Goal: Information Seeking & Learning: Check status

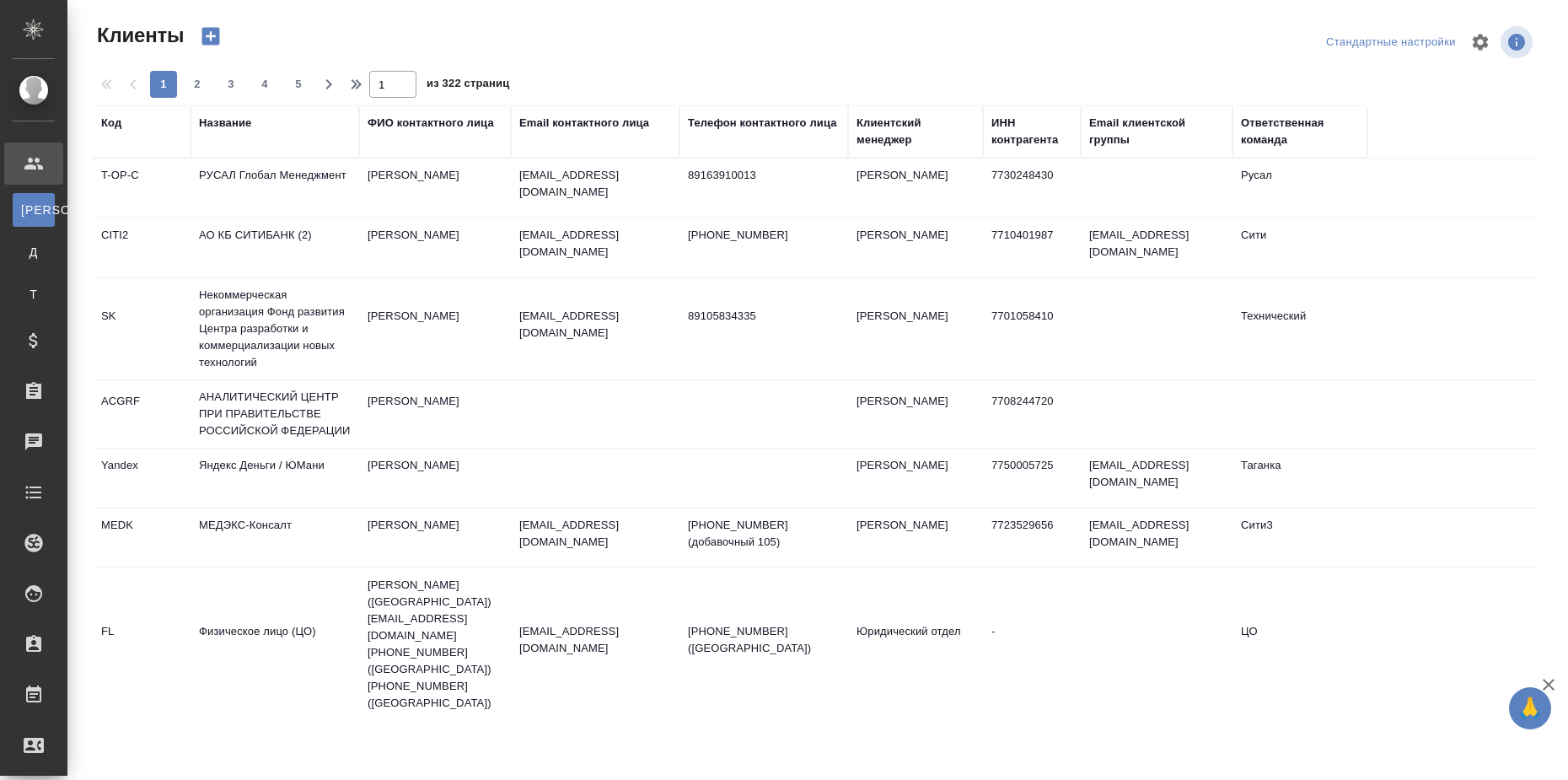
select select "RU"
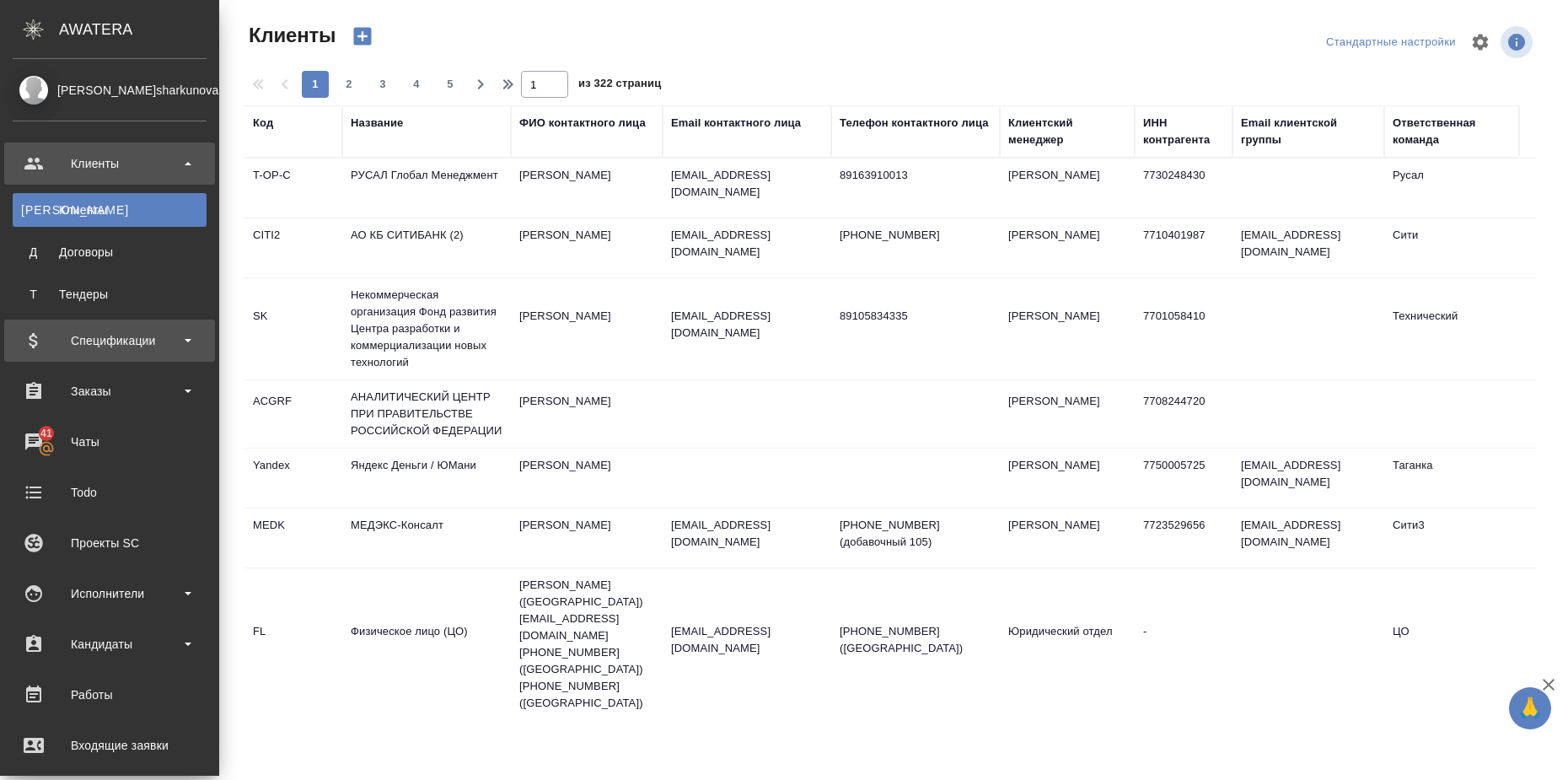
click at [193, 341] on div "Спецификации" at bounding box center [110, 340] width 194 height 25
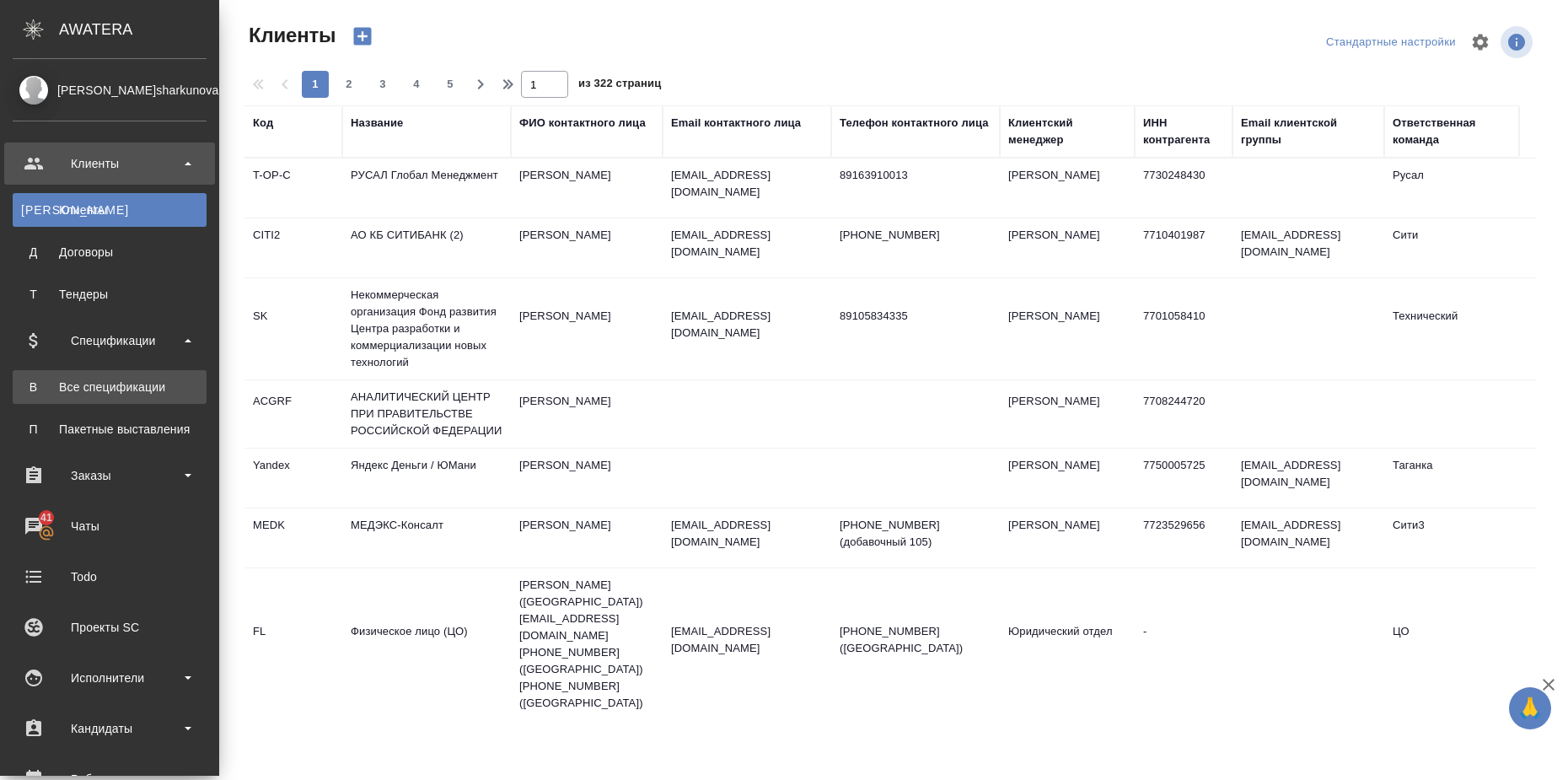
click at [173, 393] on div "Все спецификации" at bounding box center [110, 387] width 177 height 17
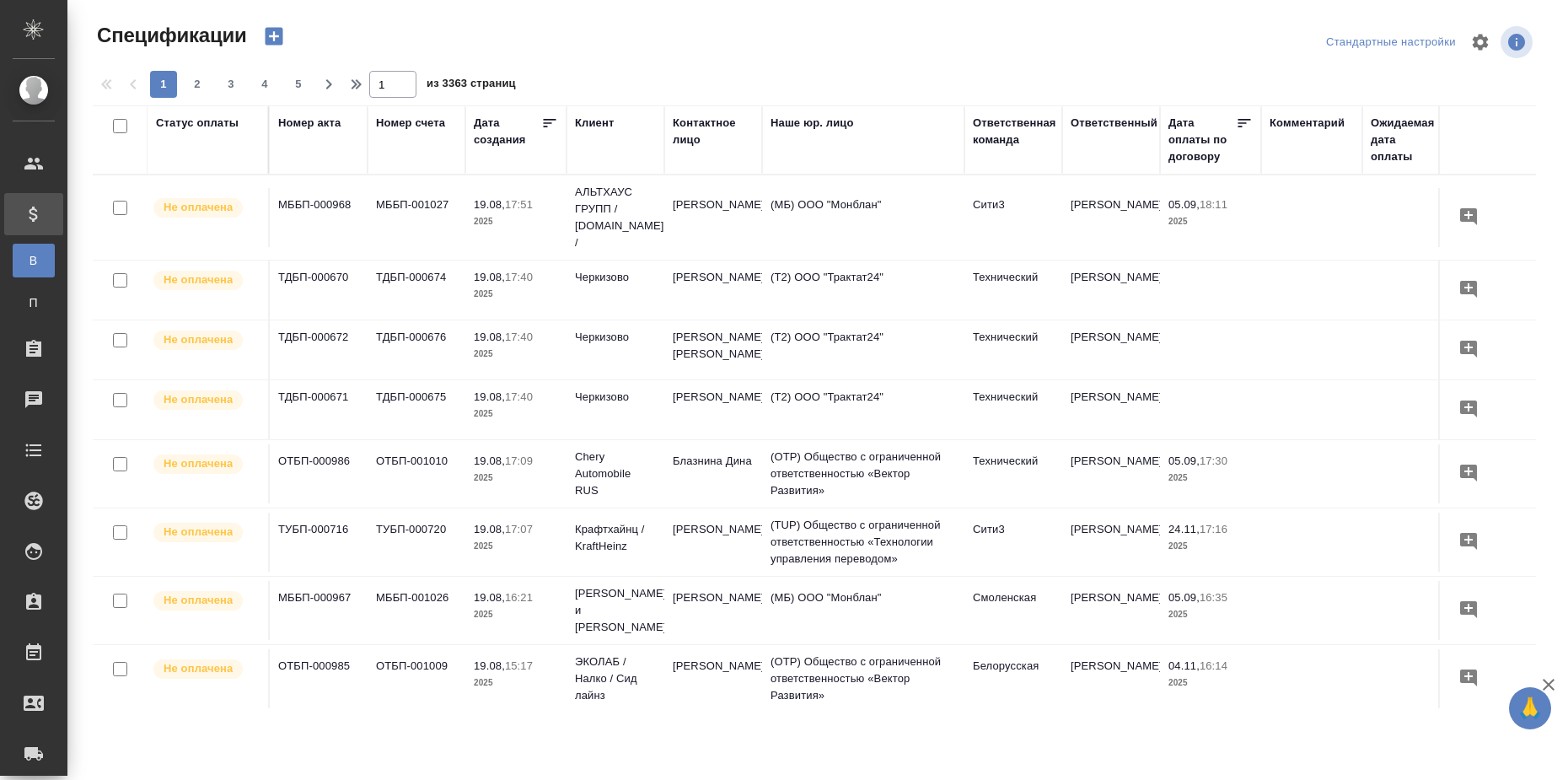
click at [194, 124] on div "Статус оплаты" at bounding box center [197, 124] width 82 height 17
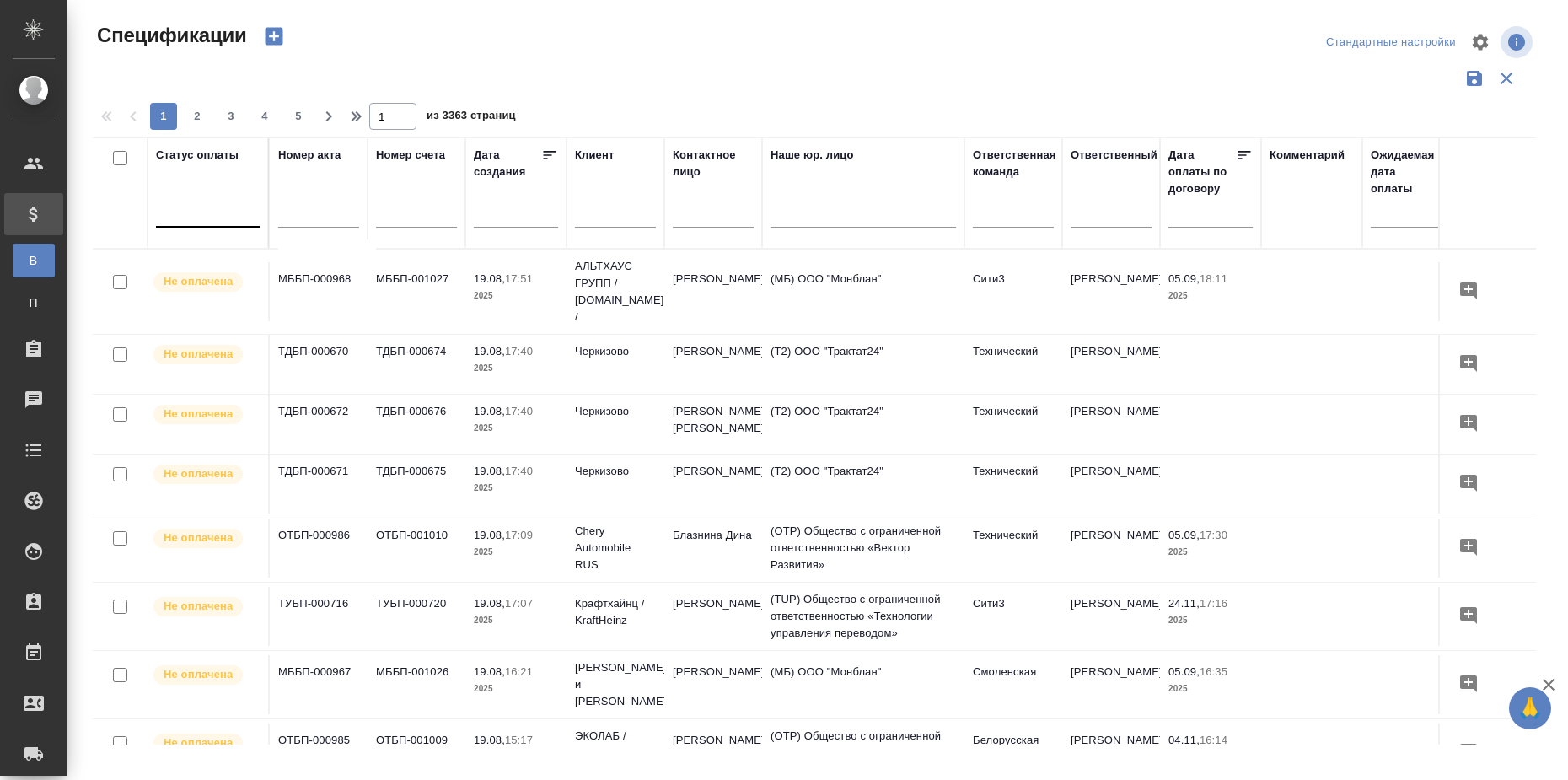
click at [196, 219] on div at bounding box center [208, 210] width 104 height 25
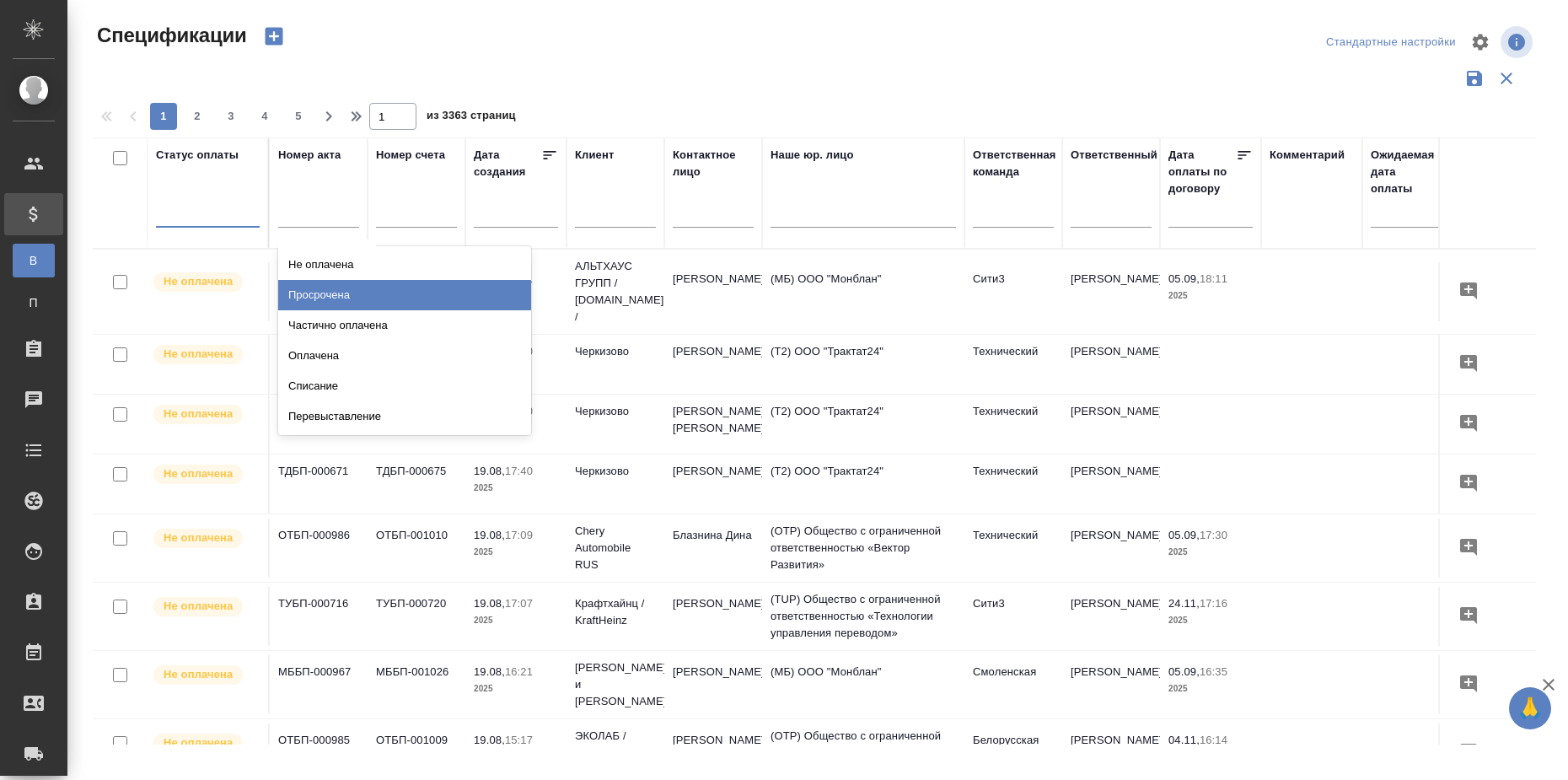
click at [356, 287] on div "Просрочена" at bounding box center [404, 294] width 253 height 30
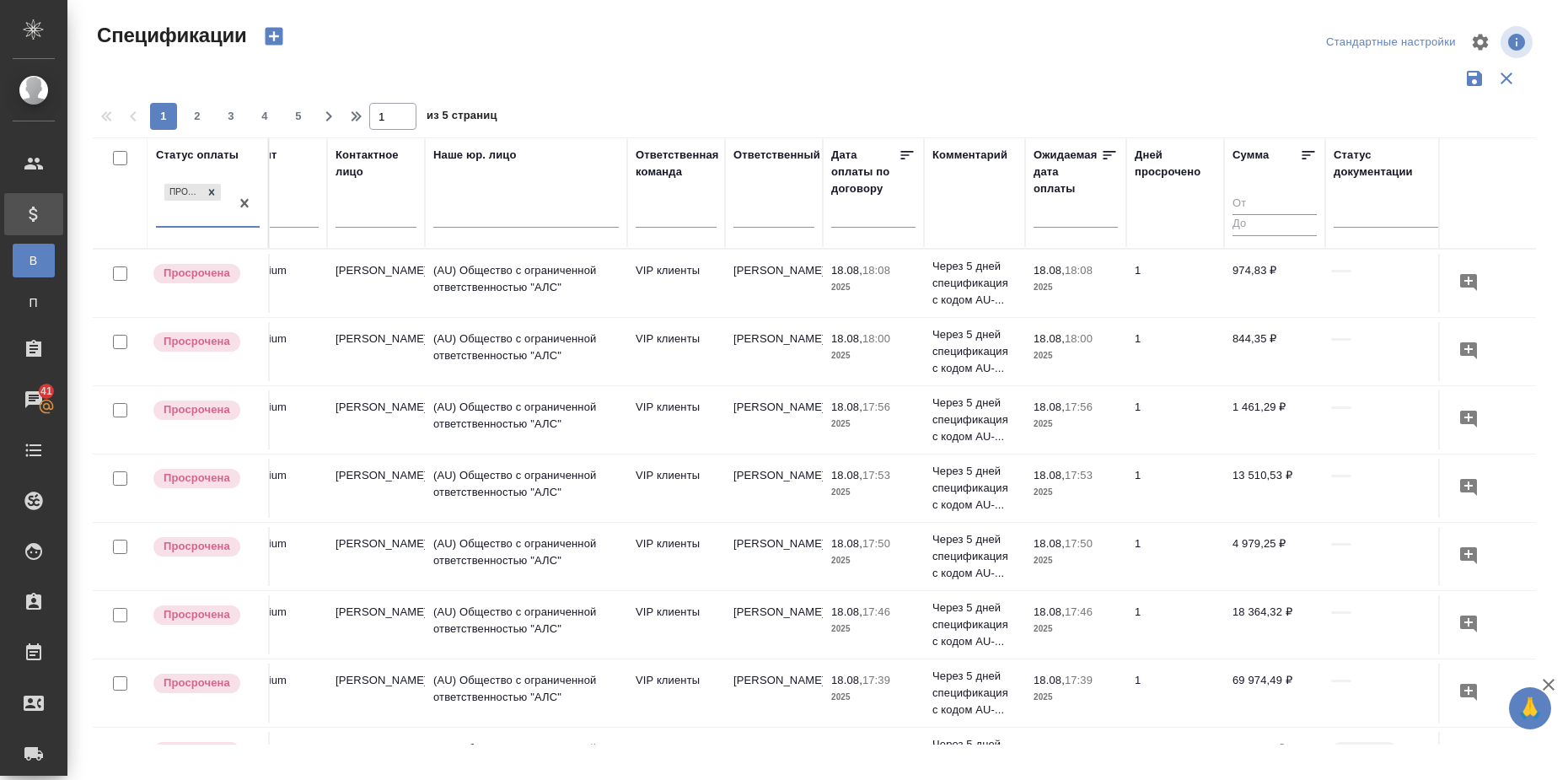
scroll to position [0, 353]
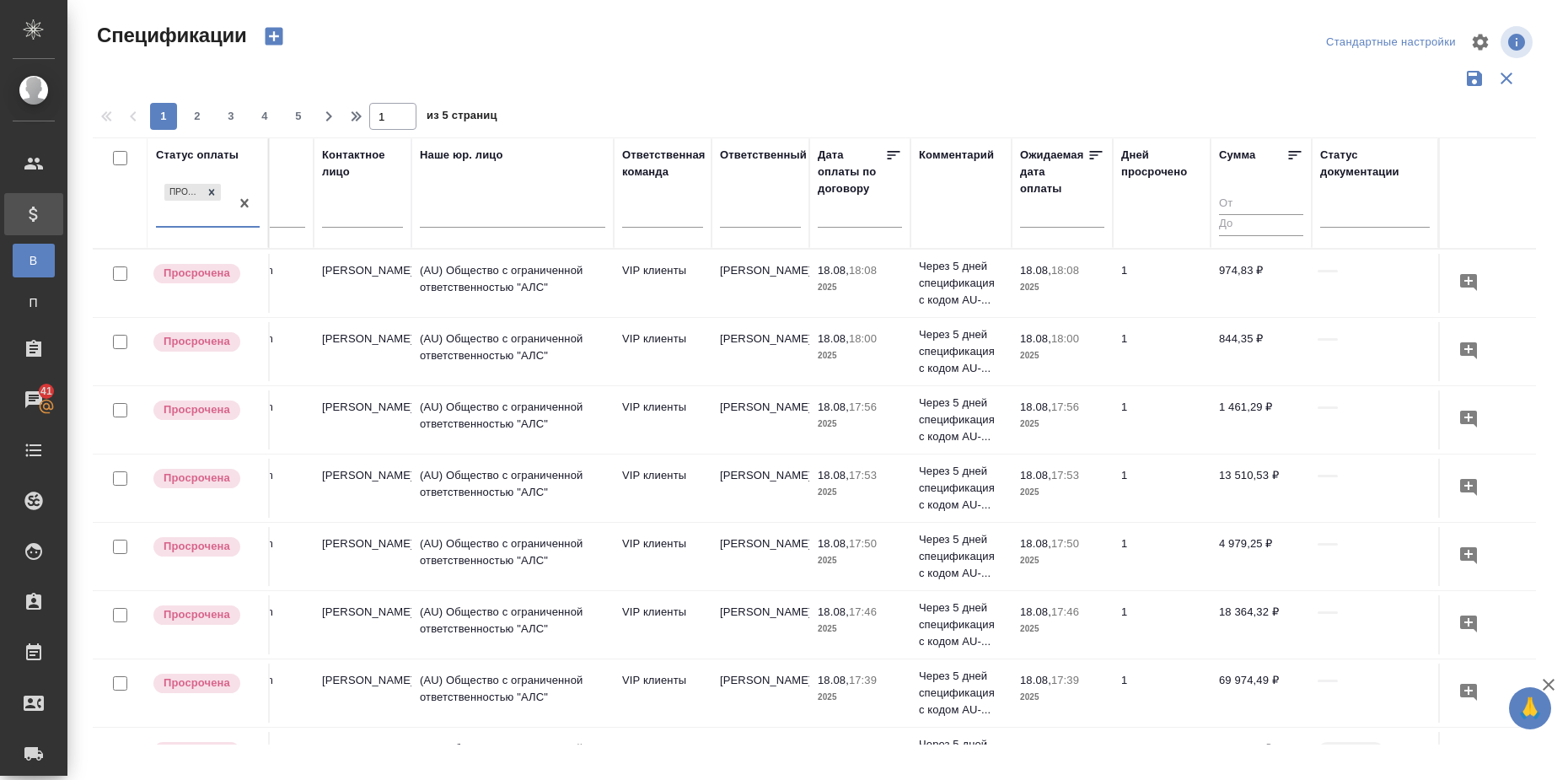
click at [1293, 154] on icon at bounding box center [1295, 155] width 17 height 17
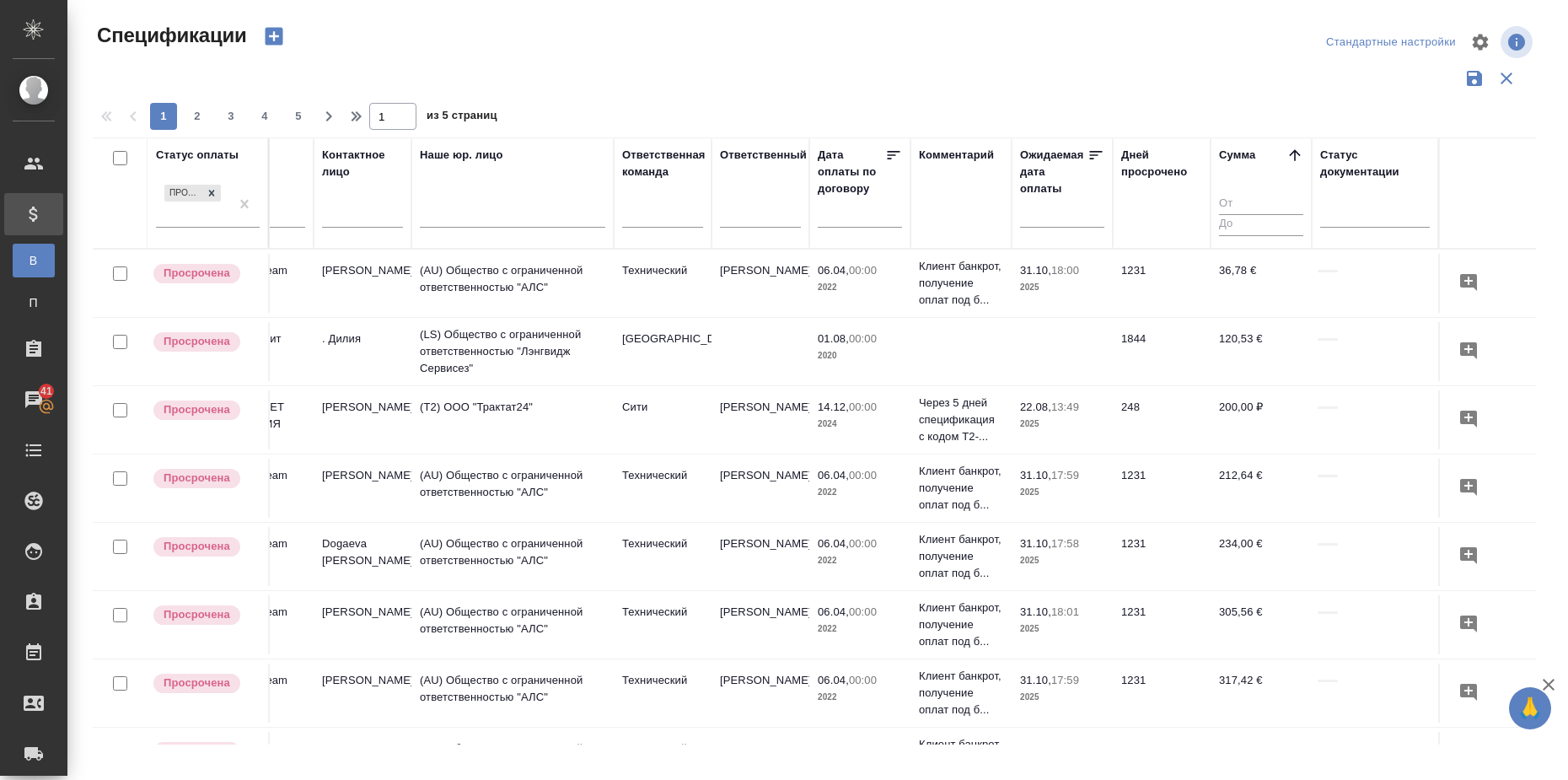
click at [1293, 154] on icon at bounding box center [1295, 155] width 17 height 17
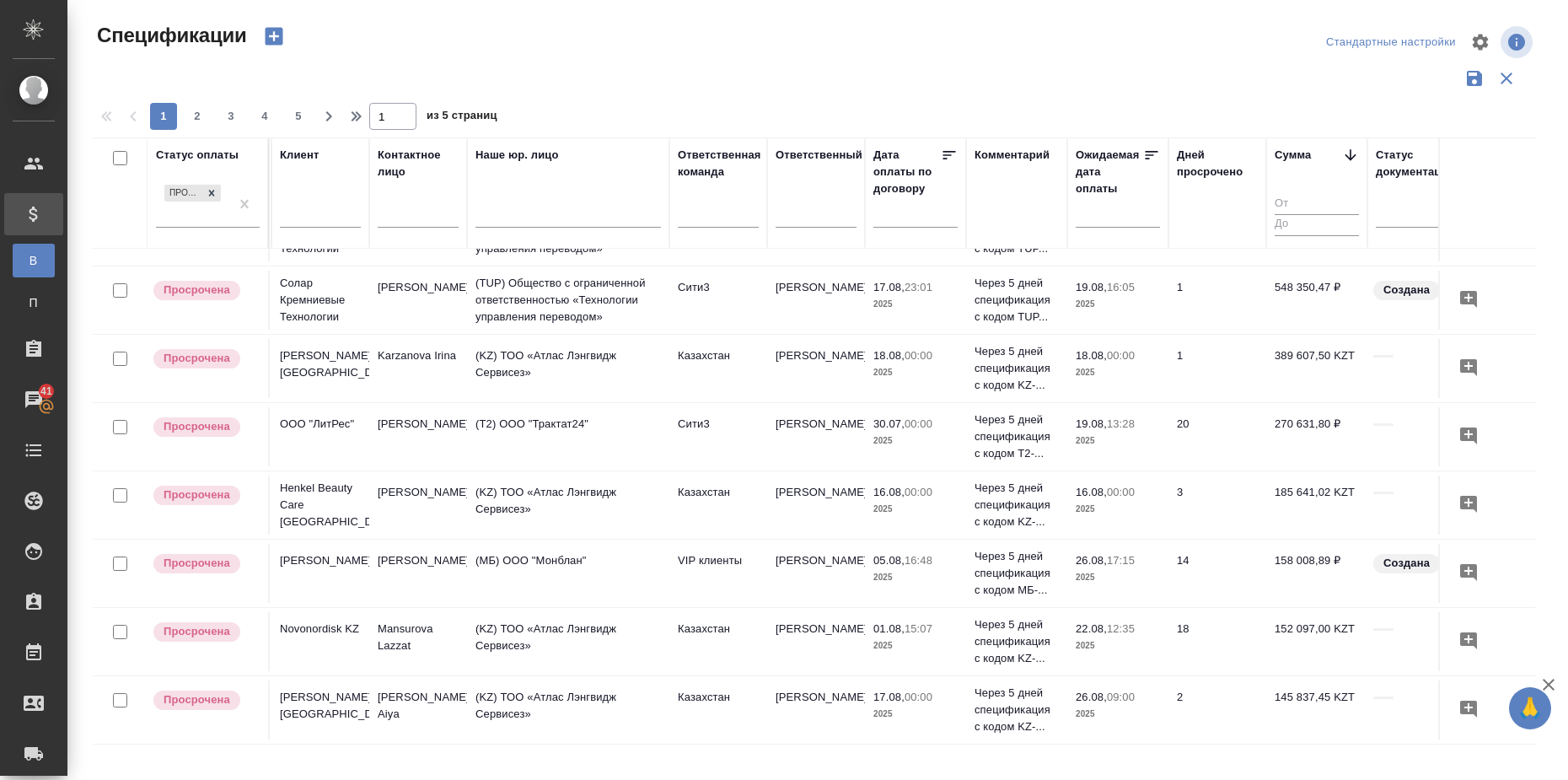
scroll to position [0, 295]
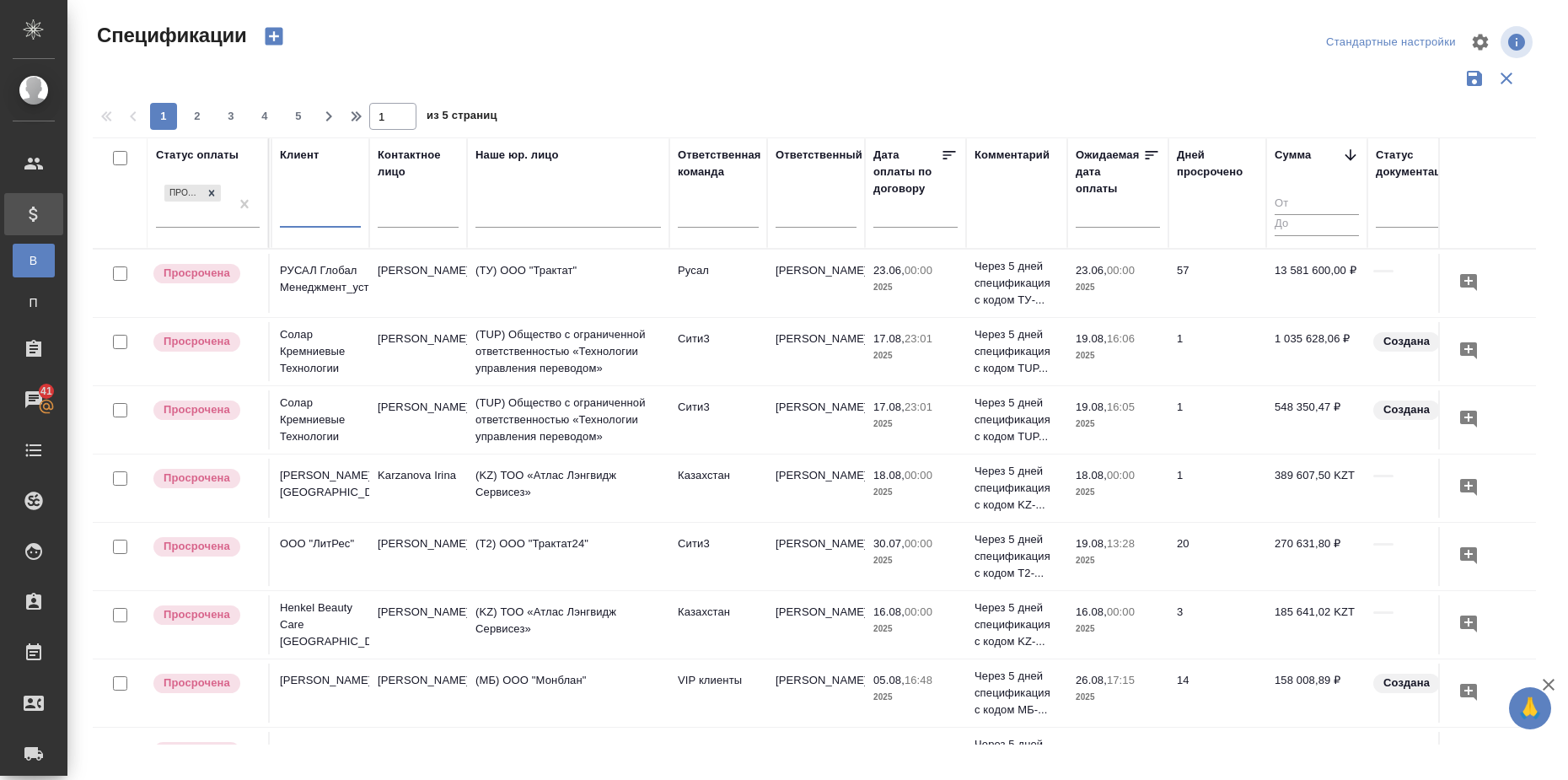
click at [306, 214] on input "text" at bounding box center [320, 216] width 81 height 21
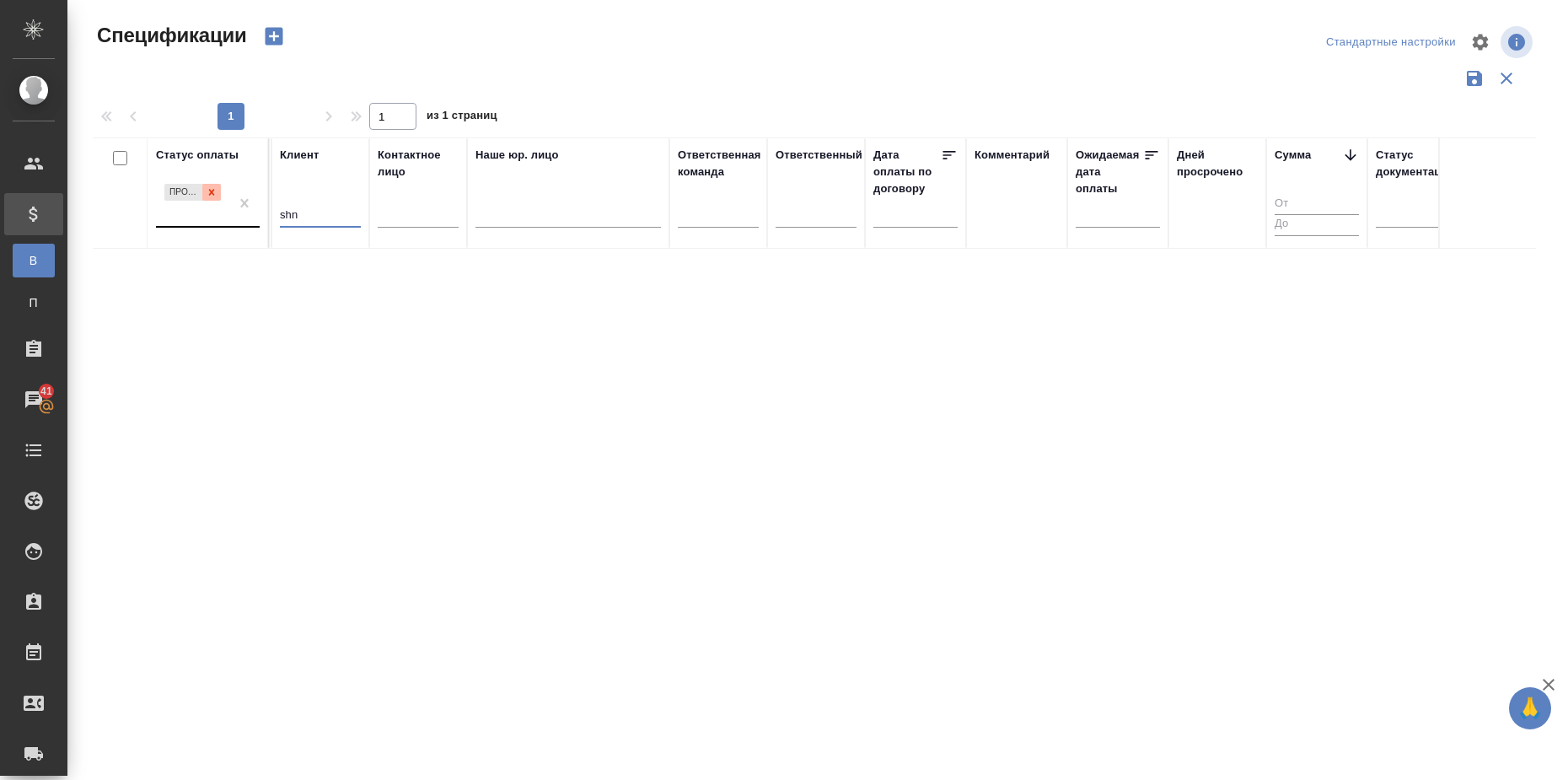
click at [211, 194] on icon at bounding box center [212, 191] width 6 height 6
click at [309, 216] on input "shn" at bounding box center [320, 216] width 81 height 21
type input "s"
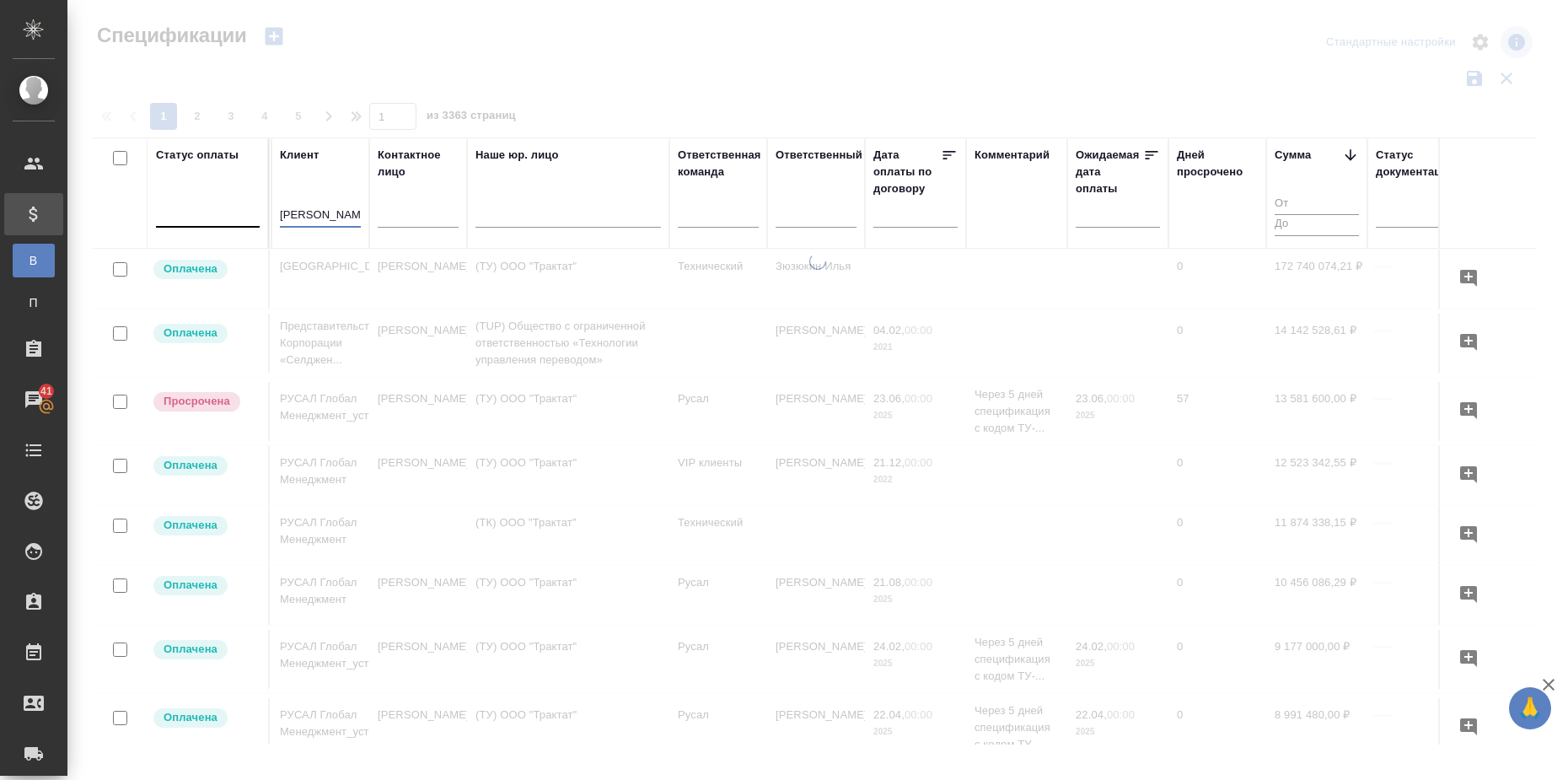
type input "[PERSON_NAME]"
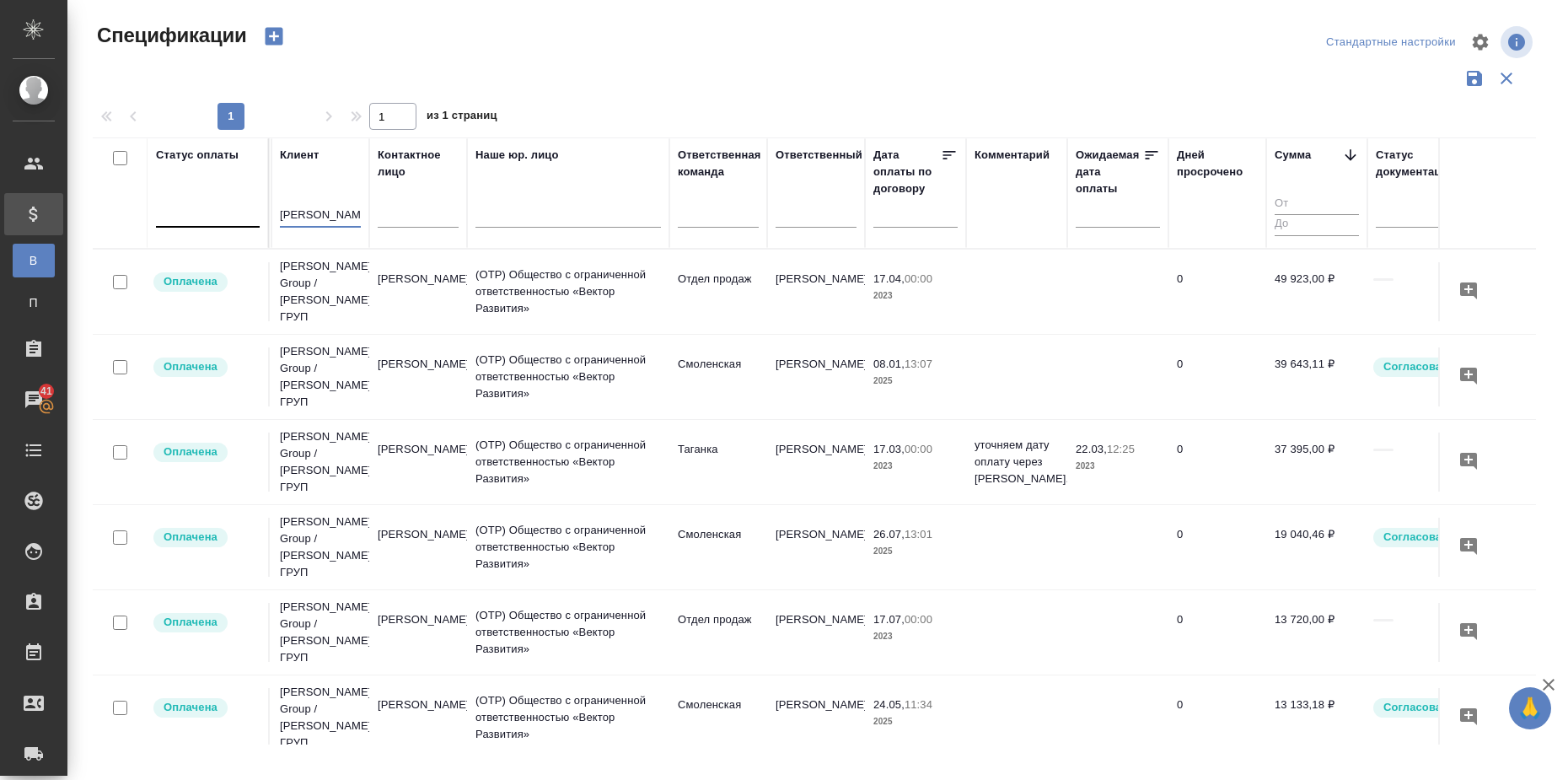
drag, startPoint x: 333, startPoint y: 218, endPoint x: 258, endPoint y: 215, distance: 75.1
click at [258, 215] on tr "Статус оплаты Номер акта Номер счета Дата создания Клиент [PERSON_NAME] Контакт…" at bounding box center [695, 193] width 1794 height 112
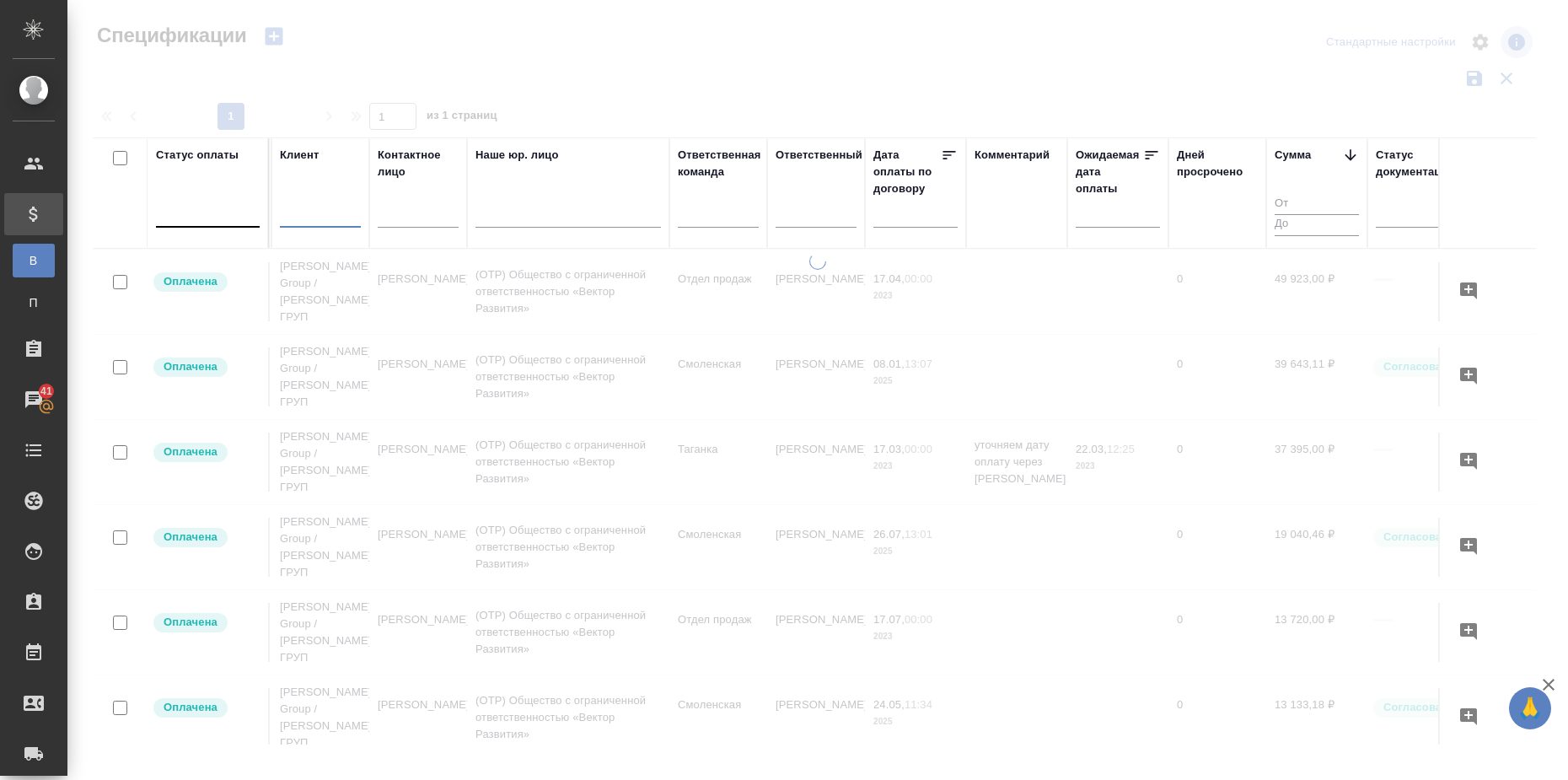
click at [213, 220] on div at bounding box center [208, 210] width 104 height 25
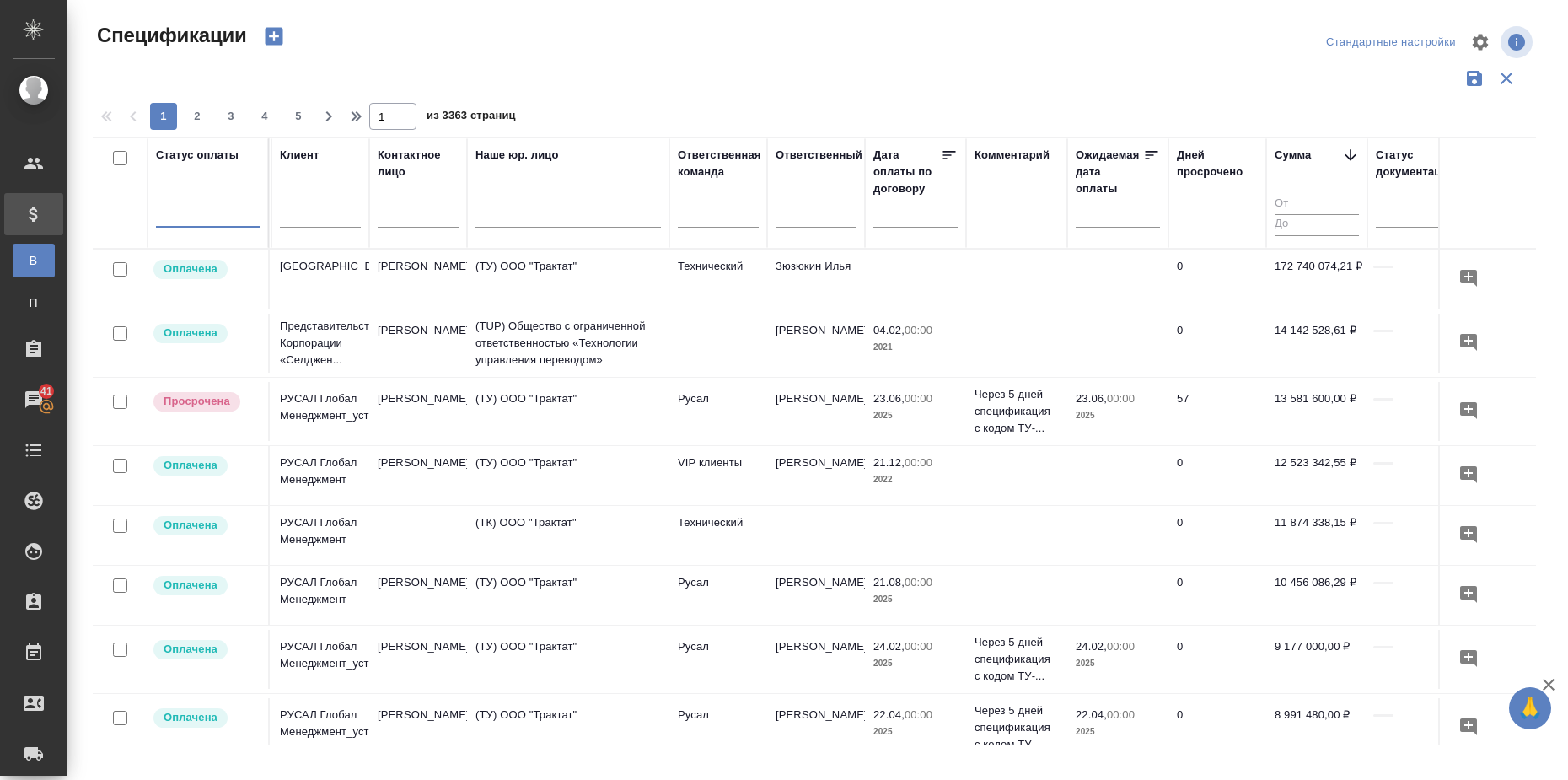
click at [206, 216] on div at bounding box center [208, 210] width 104 height 25
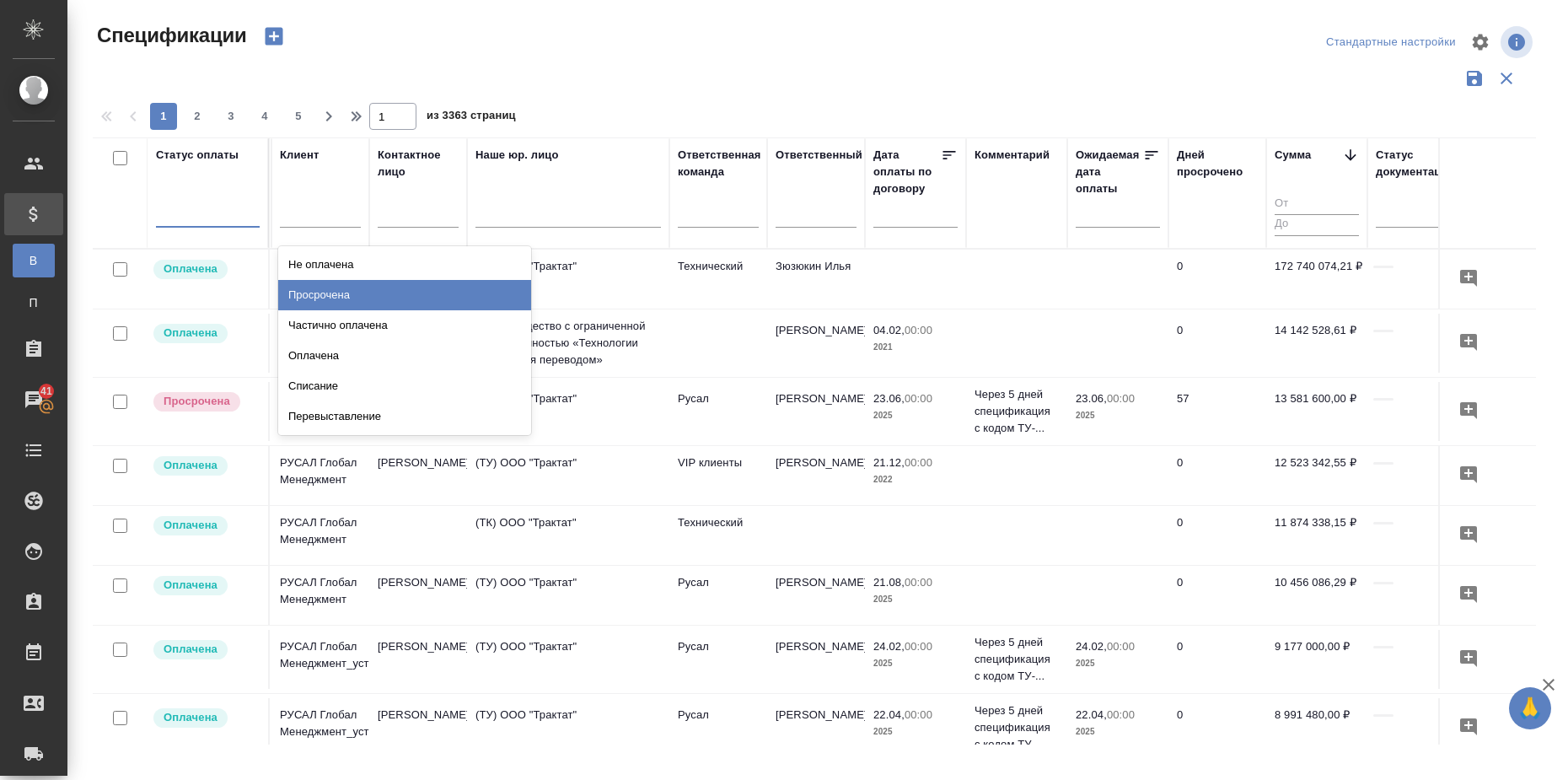
click at [325, 290] on div "Просрочена" at bounding box center [404, 294] width 253 height 30
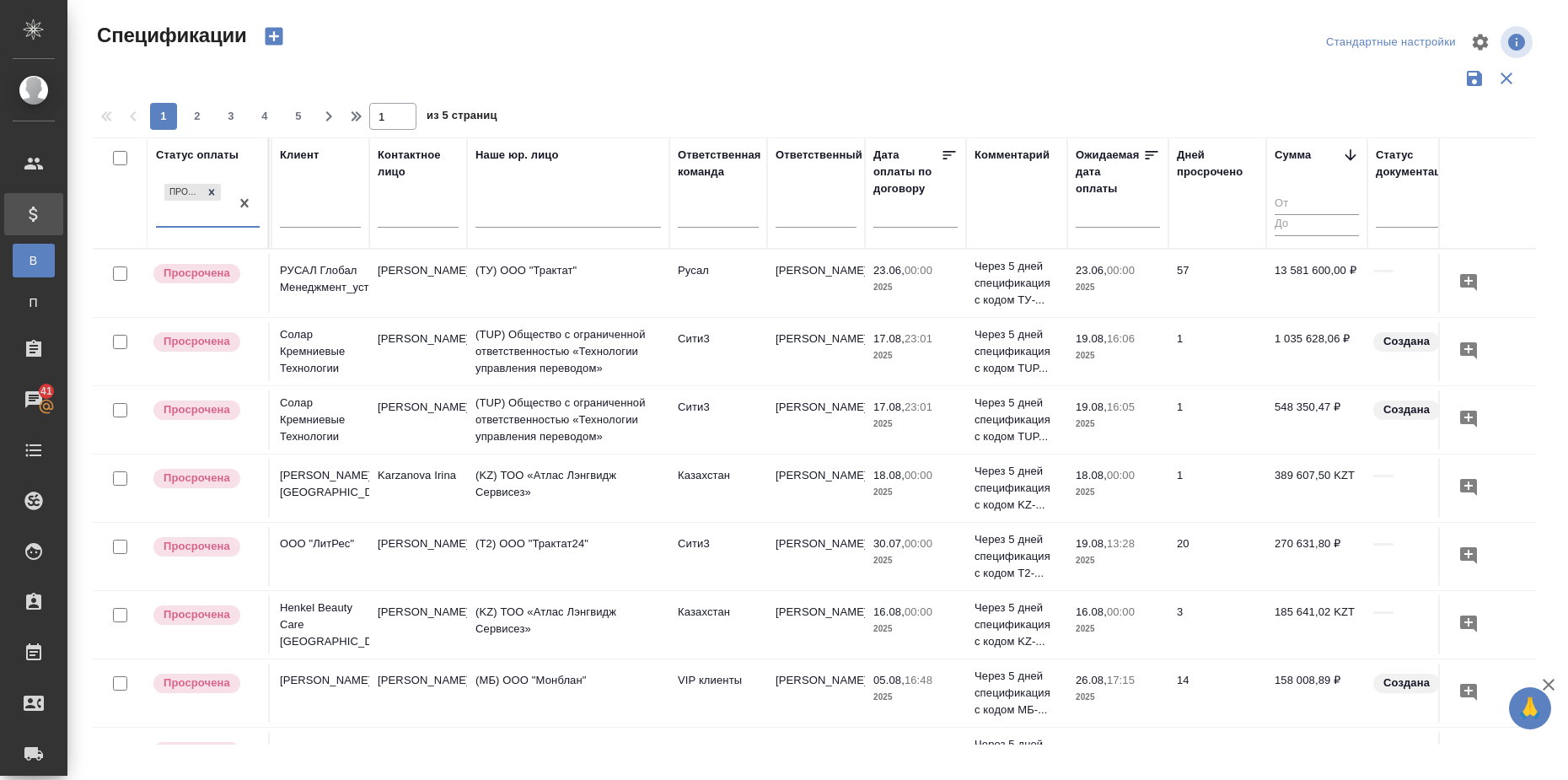
click at [1133, 212] on input "text" at bounding box center [1123, 214] width 75 height 24
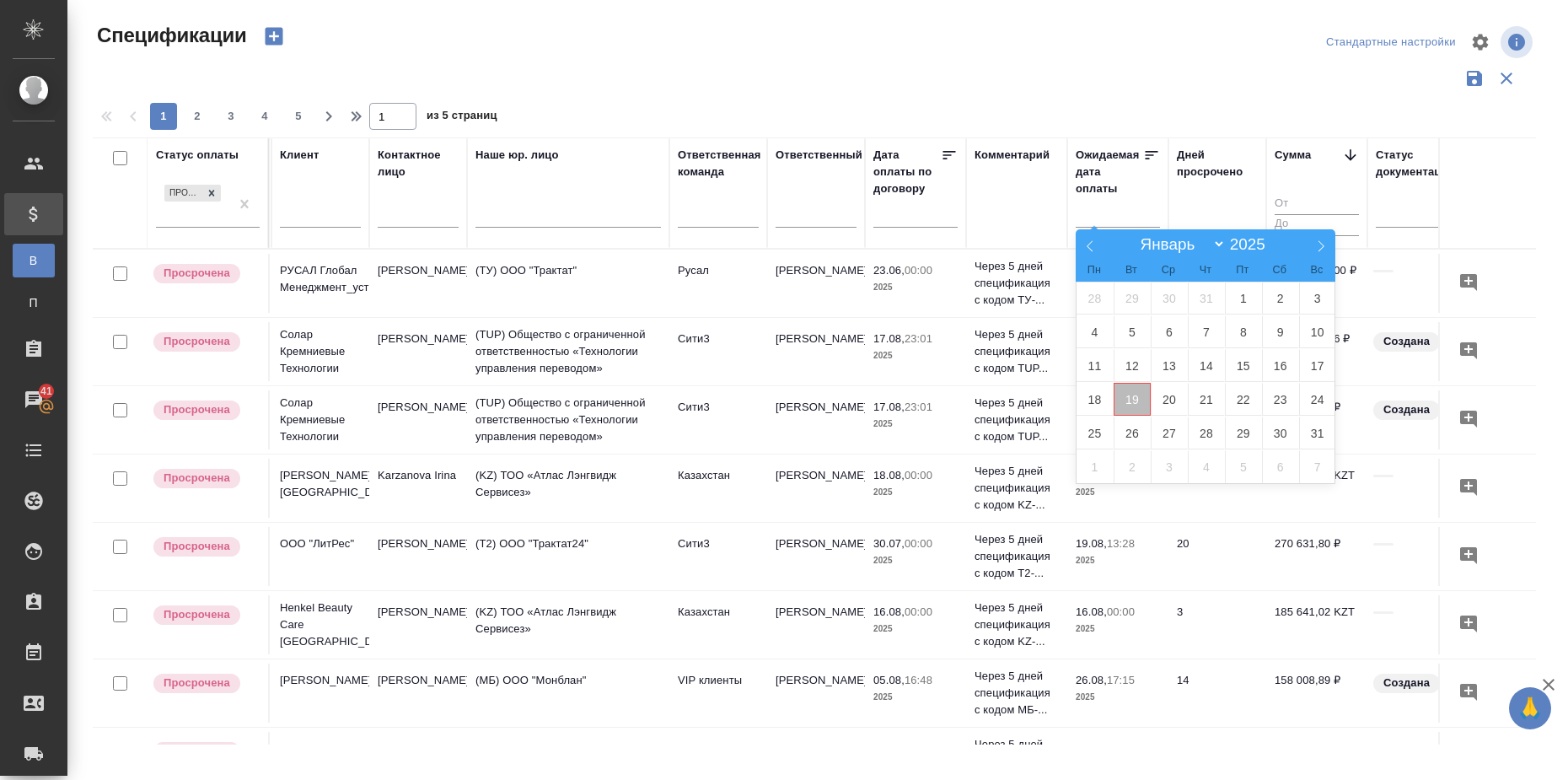
click at [1125, 400] on span "19" at bounding box center [1132, 399] width 37 height 33
type div "[DATE]T21:00:00.000Z"
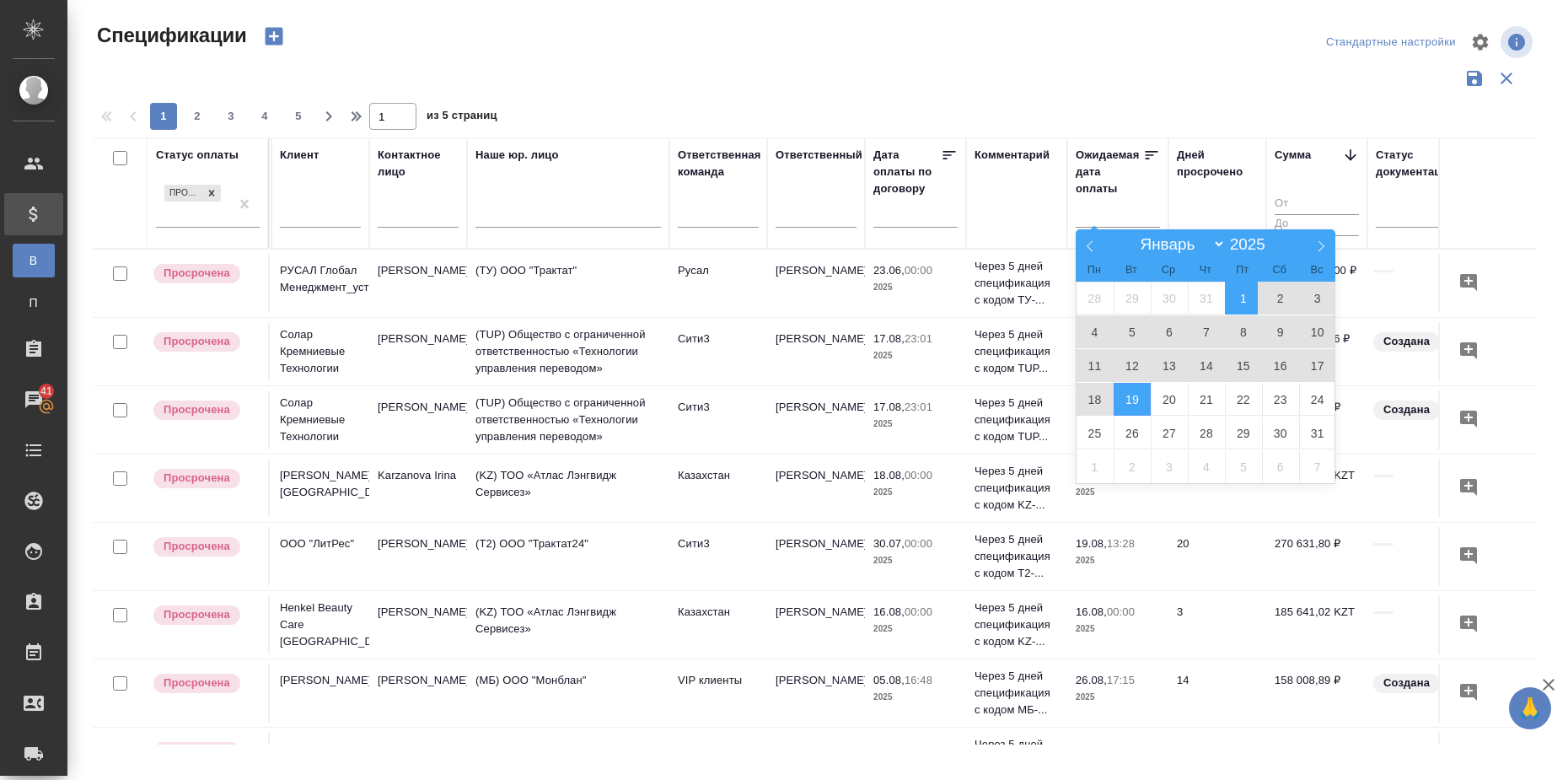
click at [1244, 296] on span "1" at bounding box center [1243, 298] width 37 height 33
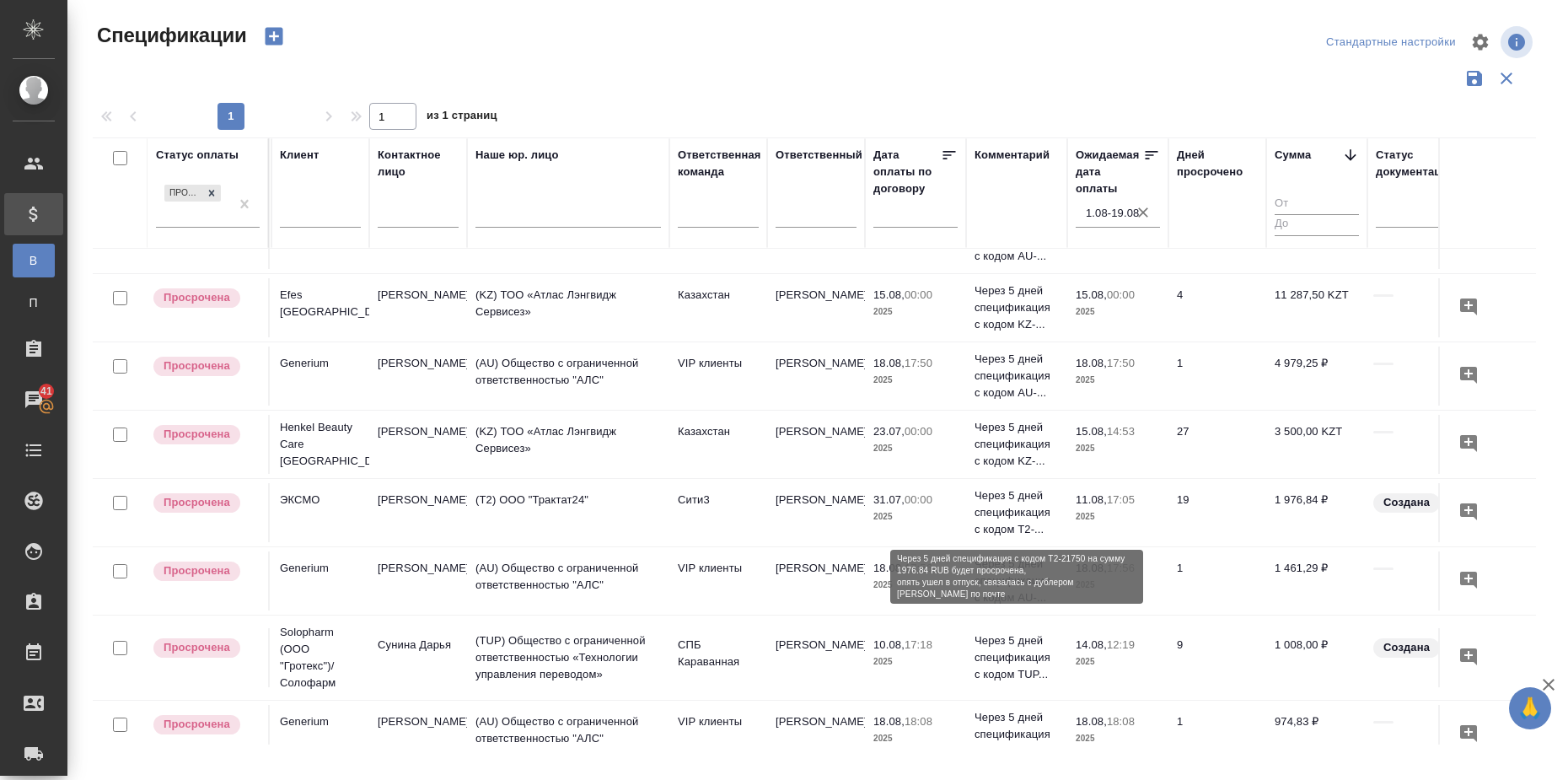
scroll to position [1055, 295]
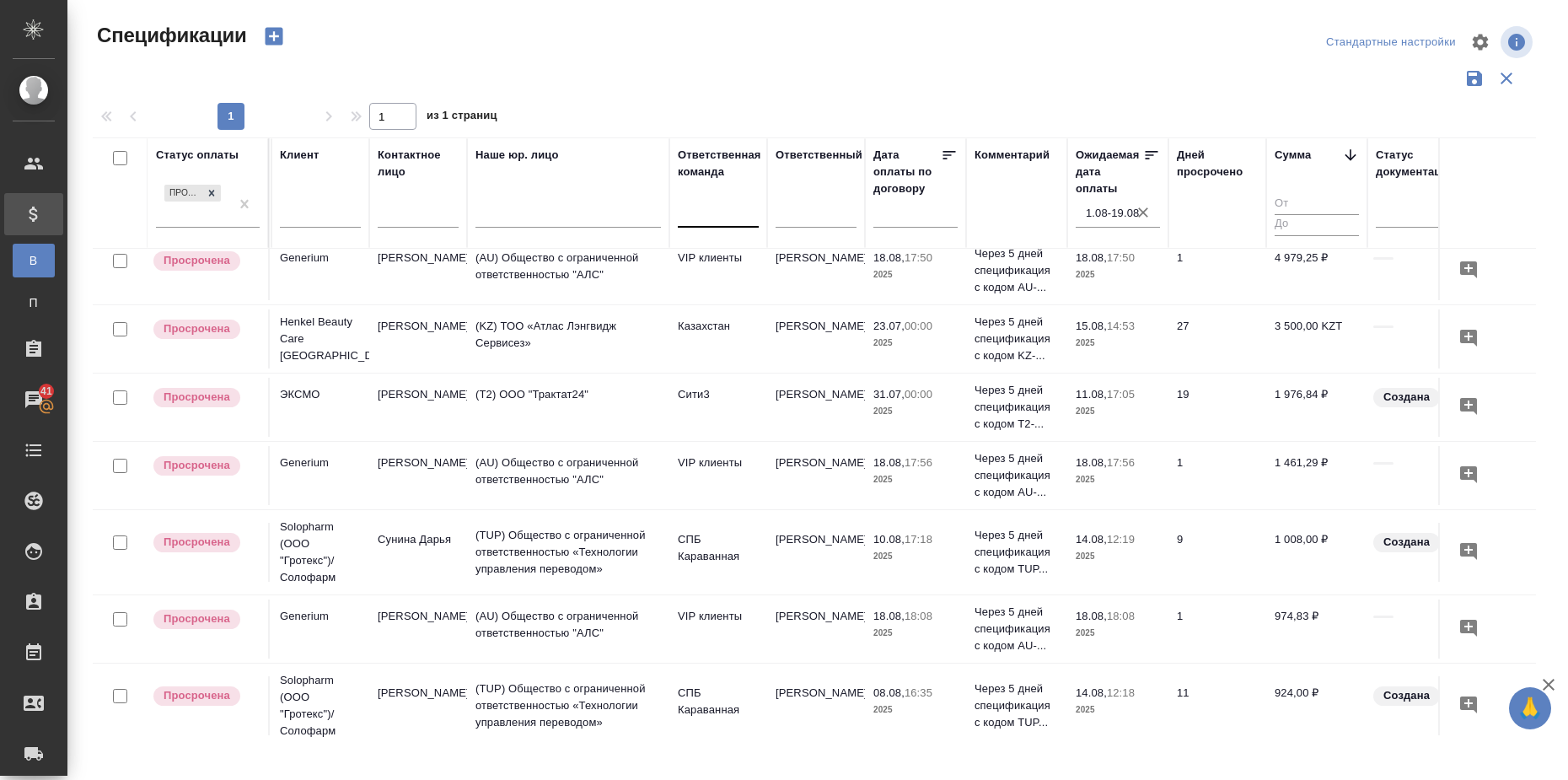
click at [725, 213] on div at bounding box center [718, 210] width 81 height 25
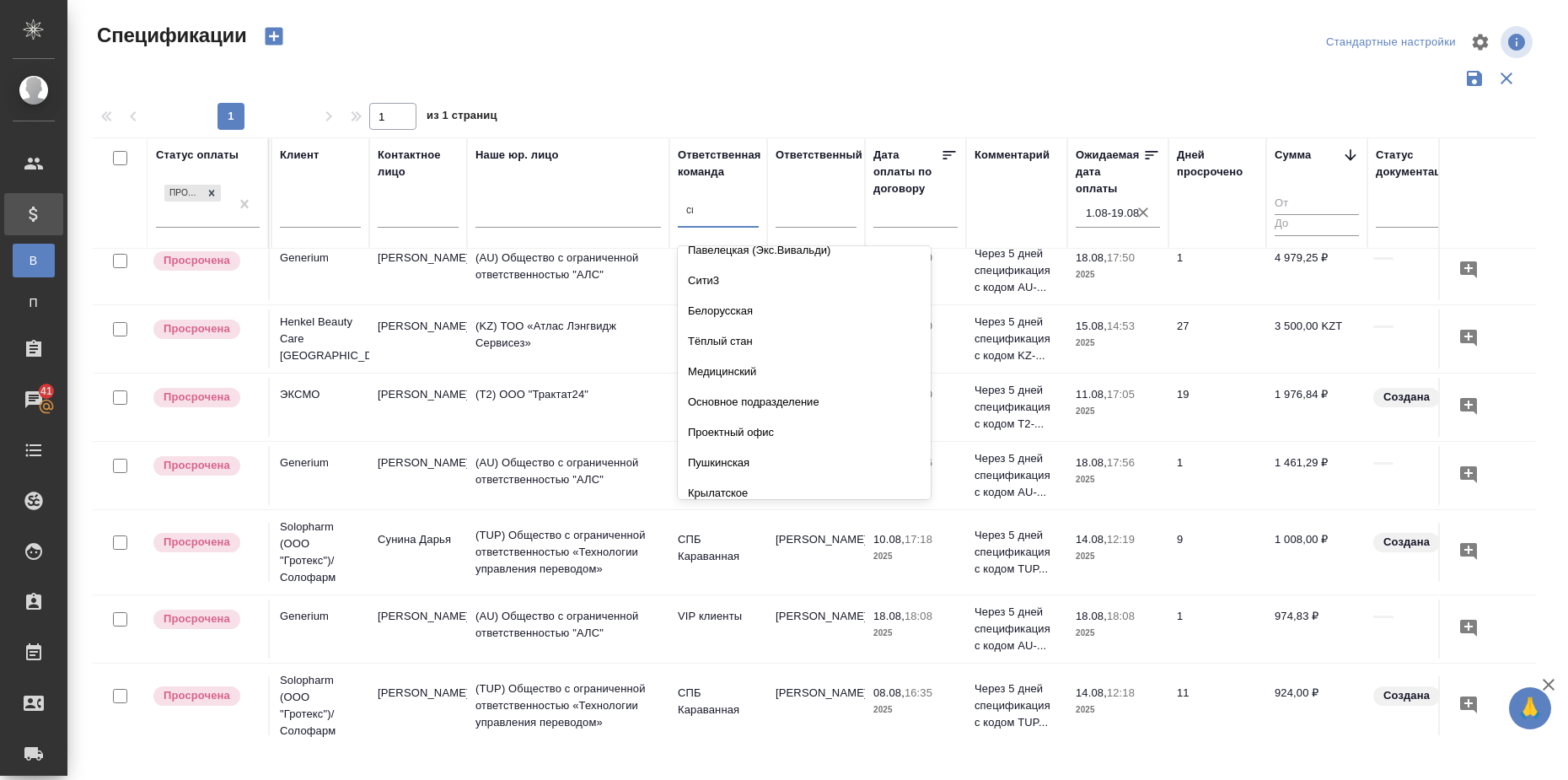
scroll to position [0, 0]
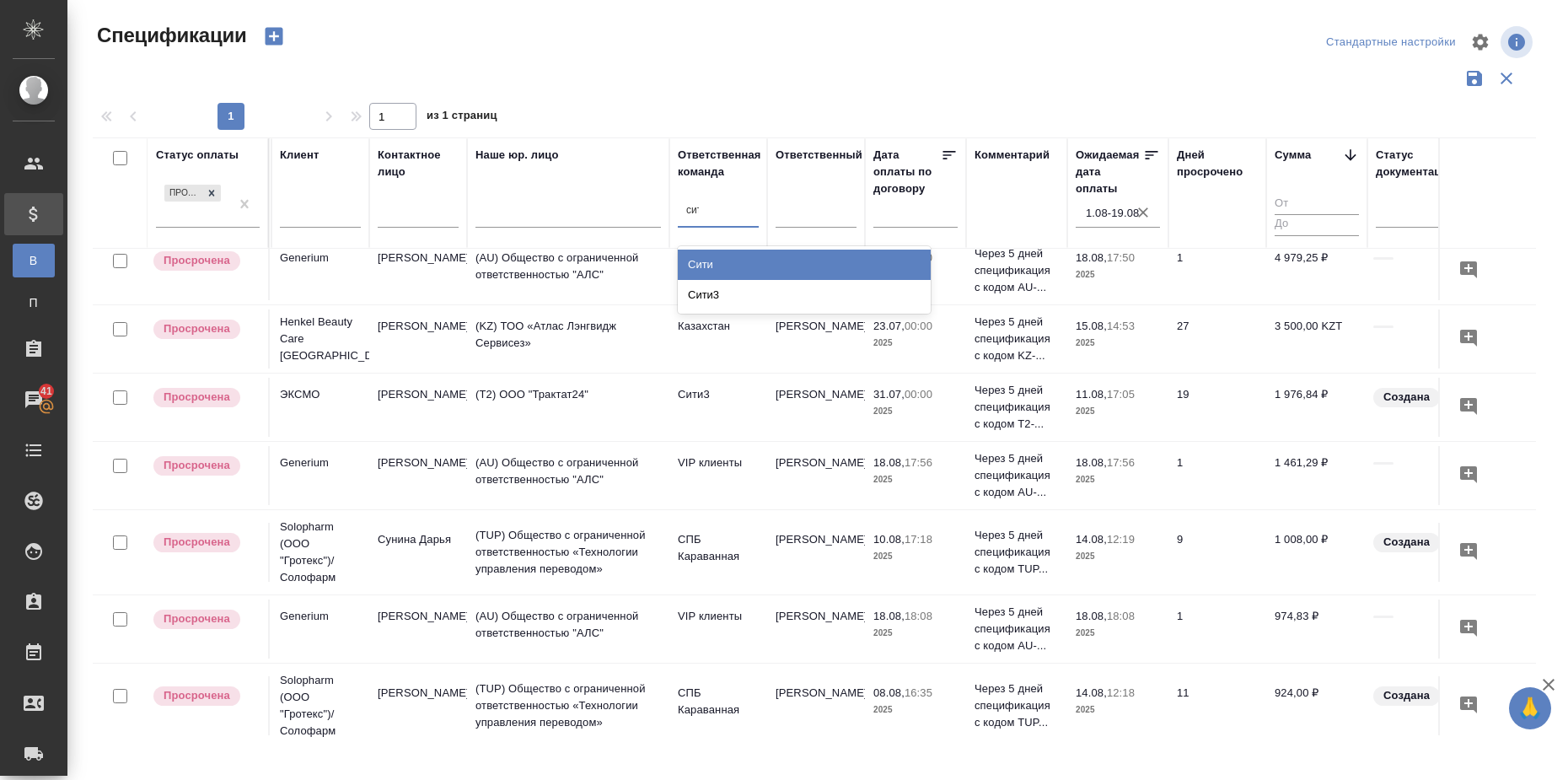
type input "сити"
click at [721, 266] on div "Сити" at bounding box center [804, 264] width 253 height 30
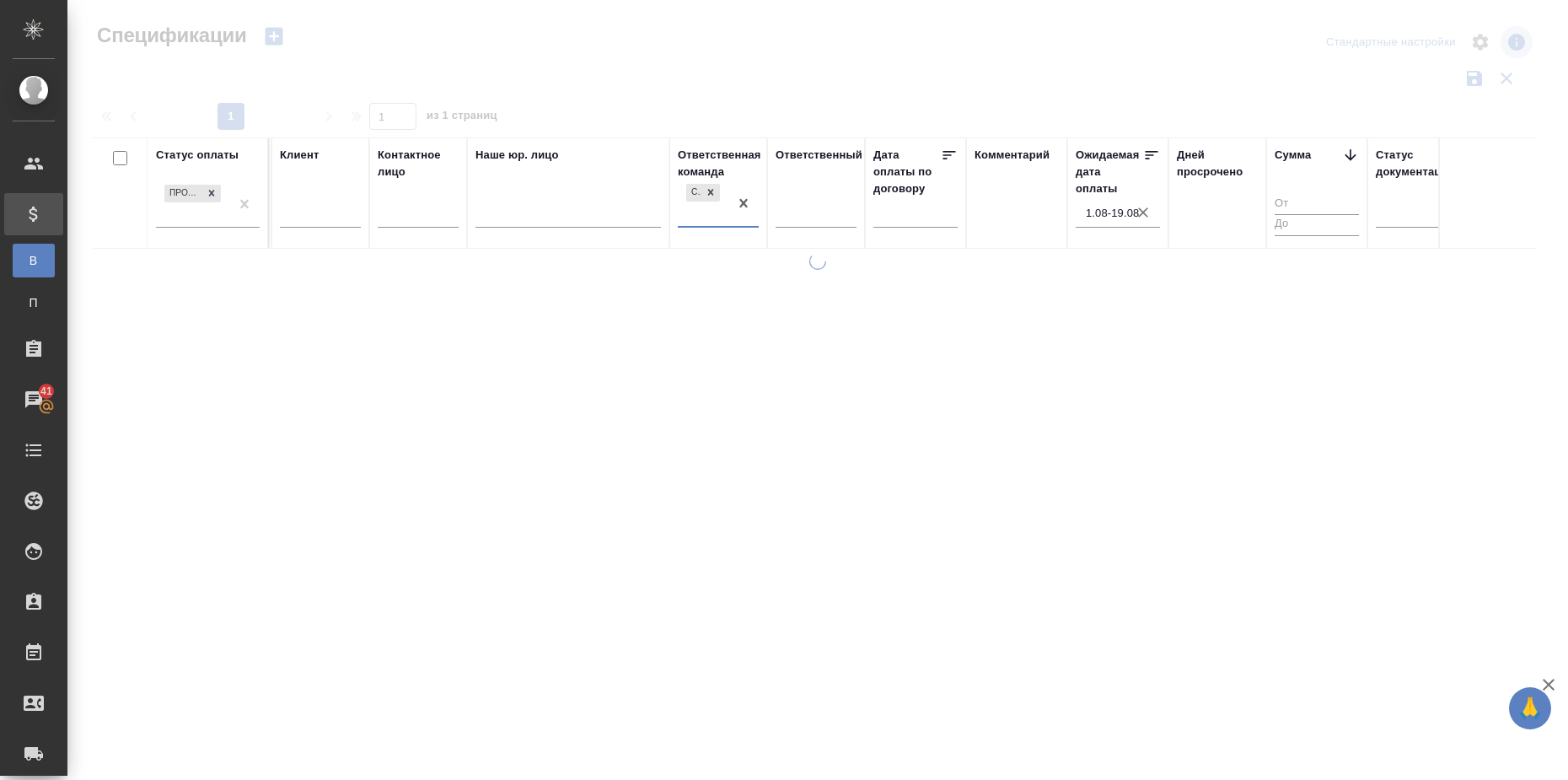
scroll to position [0, 295]
click at [711, 193] on icon at bounding box center [711, 192] width 6 height 6
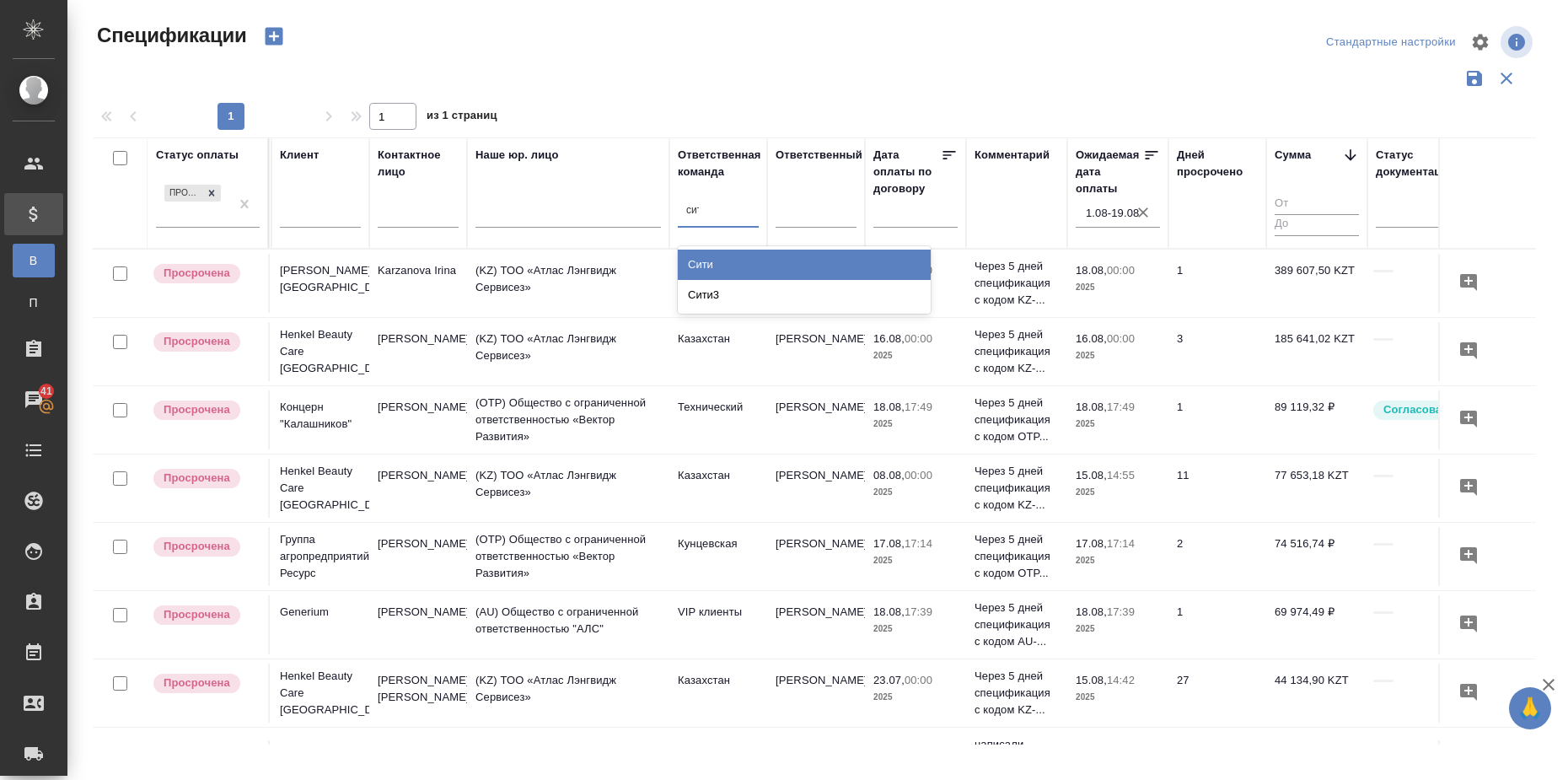
type input "сити"
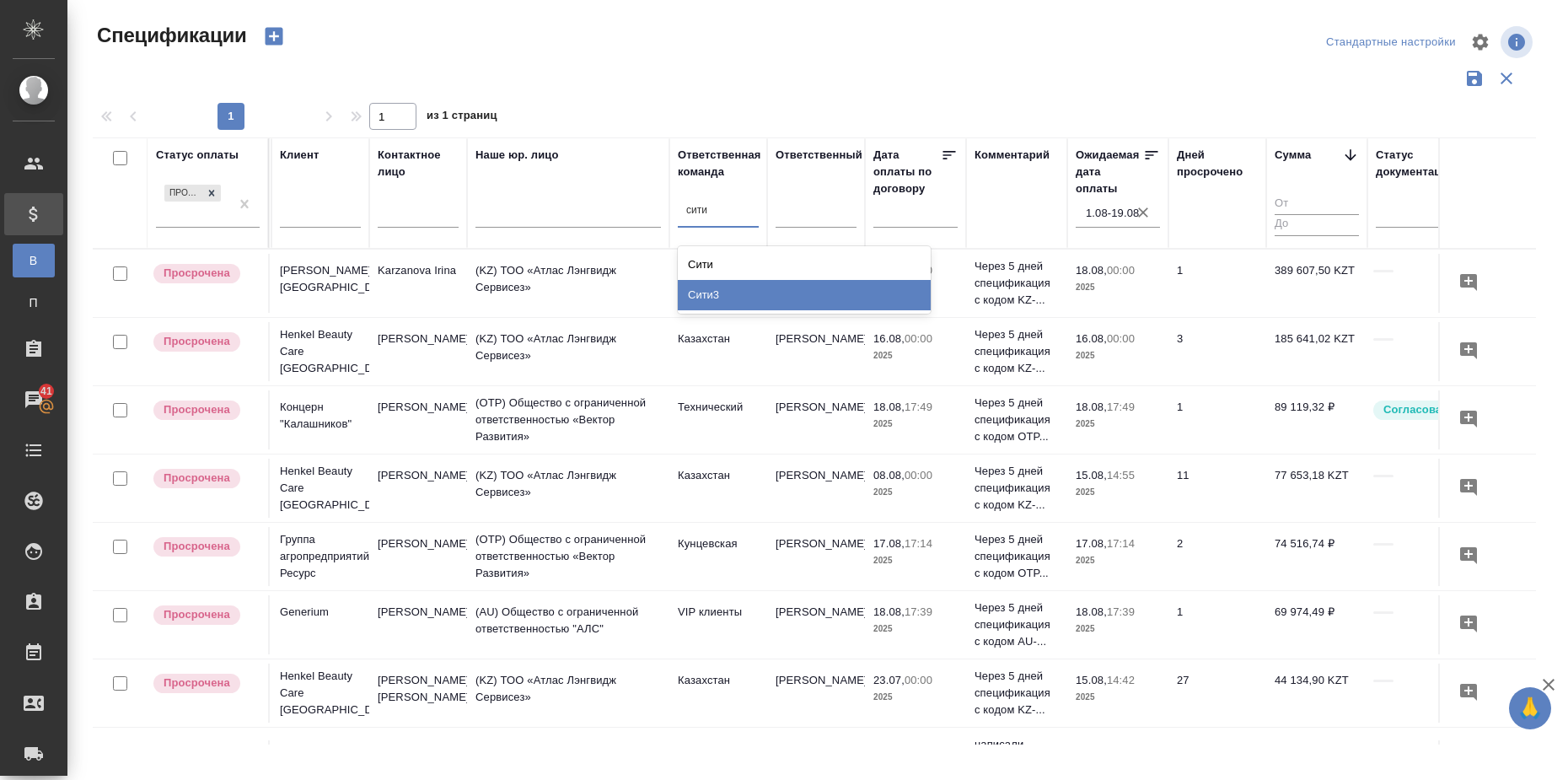
click at [706, 289] on div "Сити3" at bounding box center [804, 294] width 253 height 30
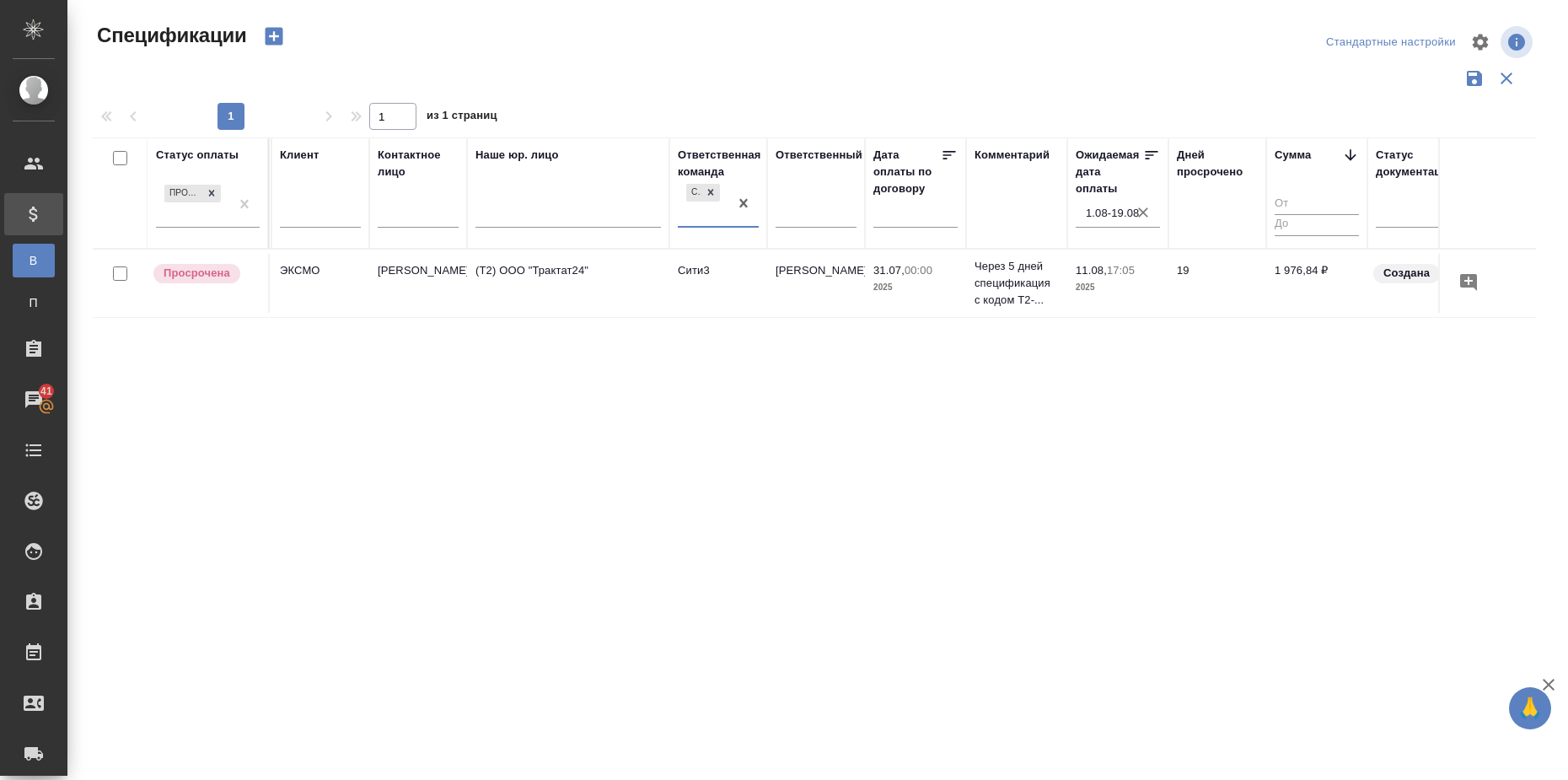
click at [1143, 210] on icon "button" at bounding box center [1143, 213] width 17 height 17
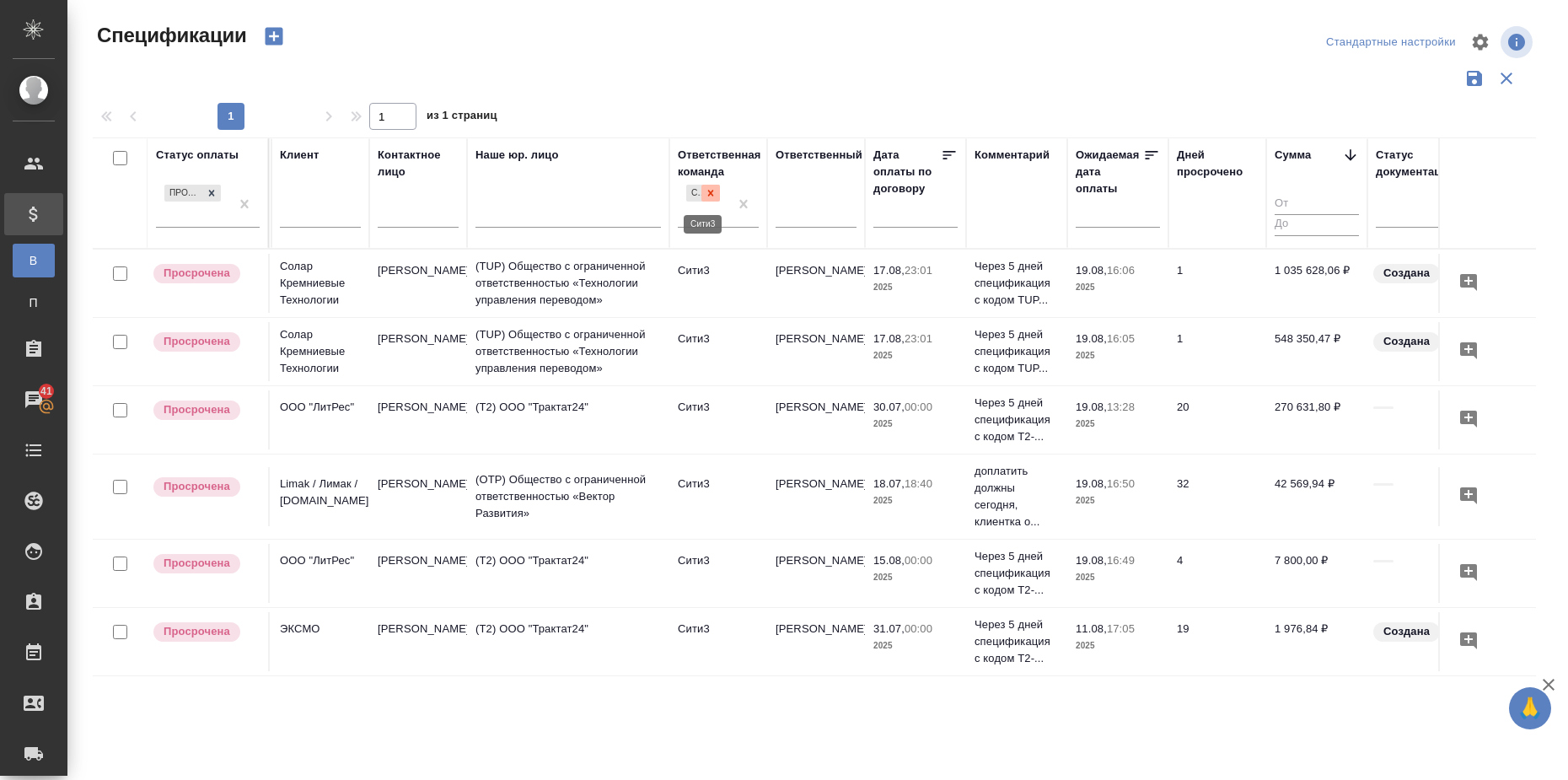
click at [709, 195] on icon at bounding box center [711, 192] width 6 height 6
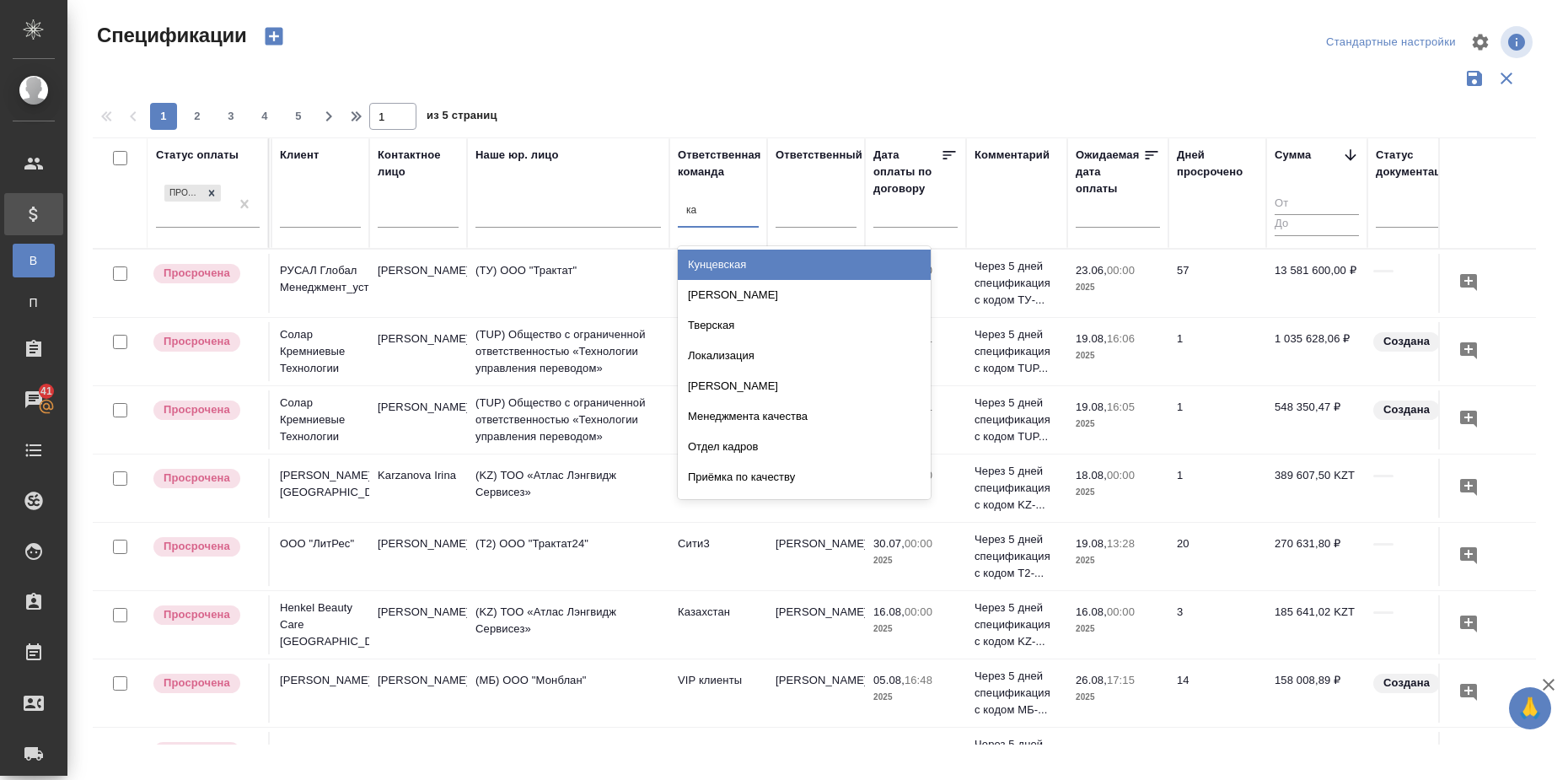
type input "каз"
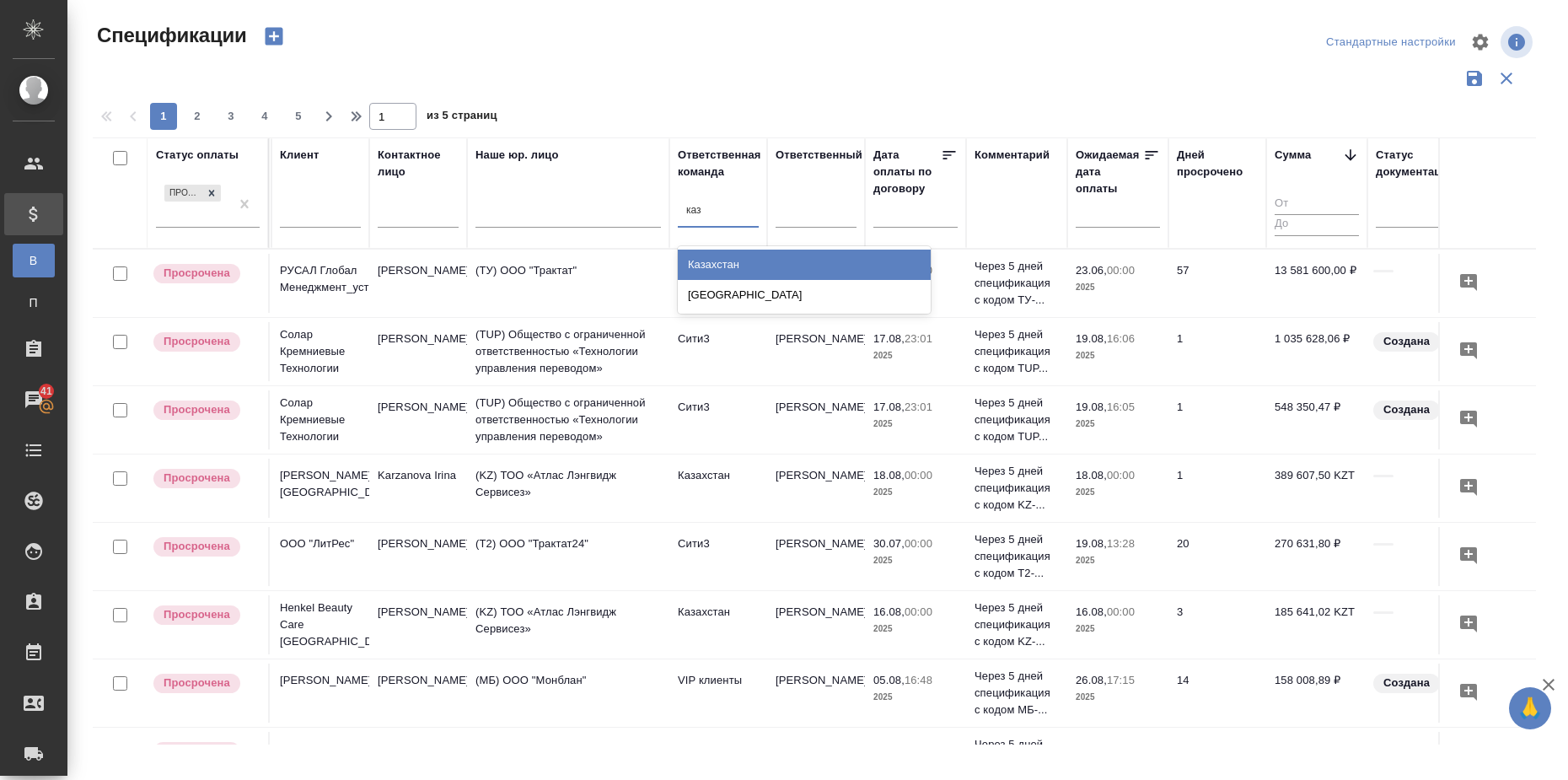
click at [733, 269] on div "Казахстан" at bounding box center [804, 264] width 253 height 30
